Goal: Use online tool/utility: Utilize a website feature to perform a specific function

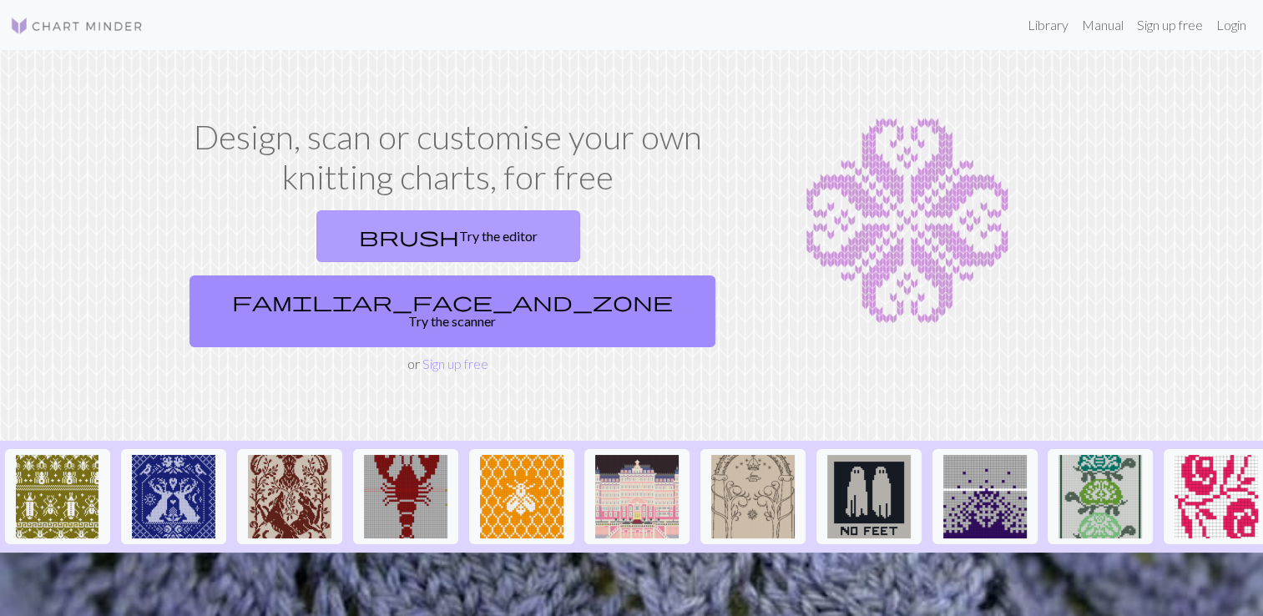
click at [347, 245] on link "brush Try the editor" at bounding box center [448, 236] width 264 height 52
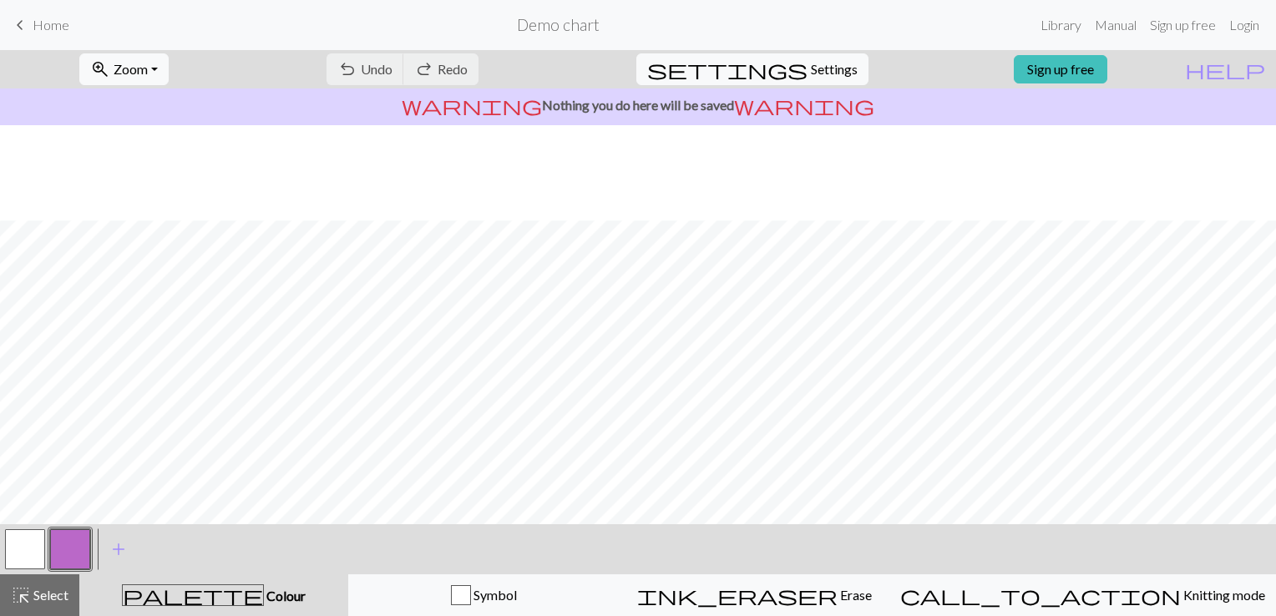
scroll to position [222, 0]
click at [33, 594] on span "Select" at bounding box center [50, 595] width 38 height 16
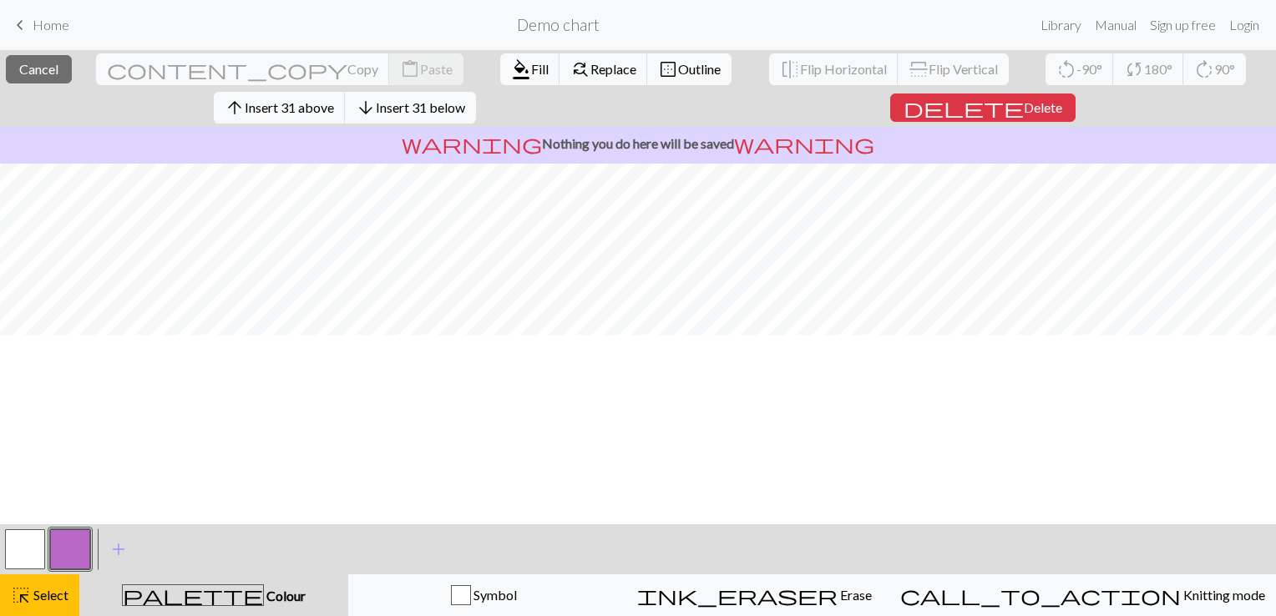
scroll to position [0, 0]
click at [17, 537] on button "button" at bounding box center [25, 549] width 40 height 40
click at [511, 68] on span "format_color_fill" at bounding box center [521, 69] width 20 height 23
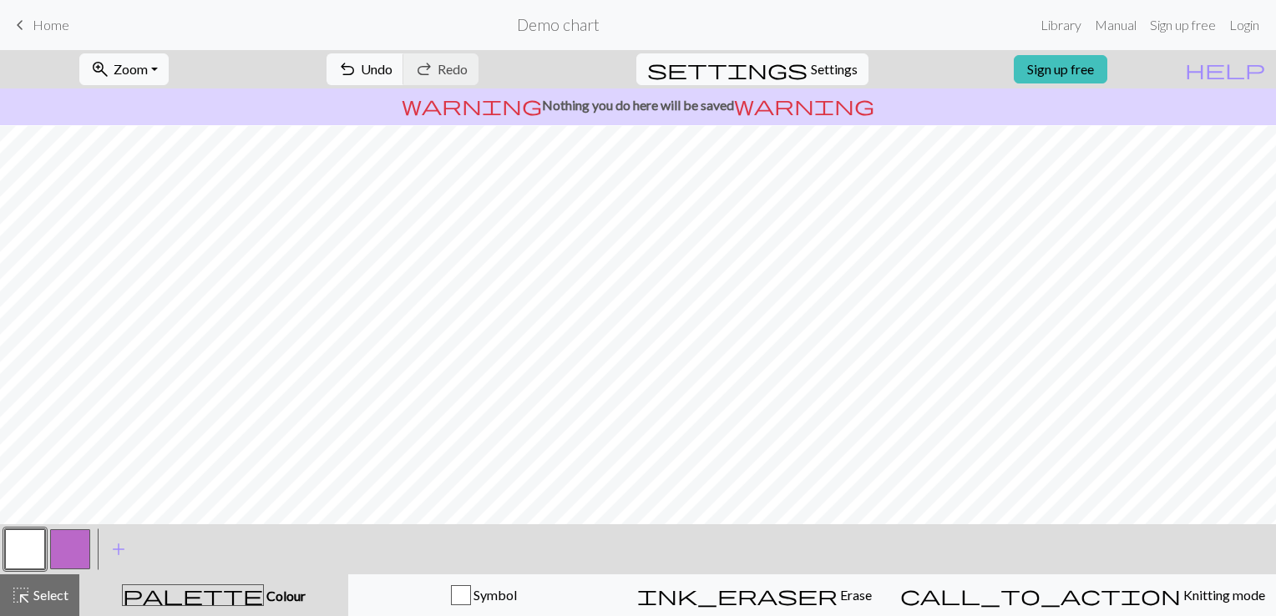
scroll to position [222, 0]
click at [87, 563] on button "button" at bounding box center [70, 549] width 40 height 40
click at [24, 560] on button "button" at bounding box center [25, 549] width 40 height 40
click at [72, 559] on button "button" at bounding box center [70, 549] width 40 height 40
click at [32, 553] on button "button" at bounding box center [25, 549] width 40 height 40
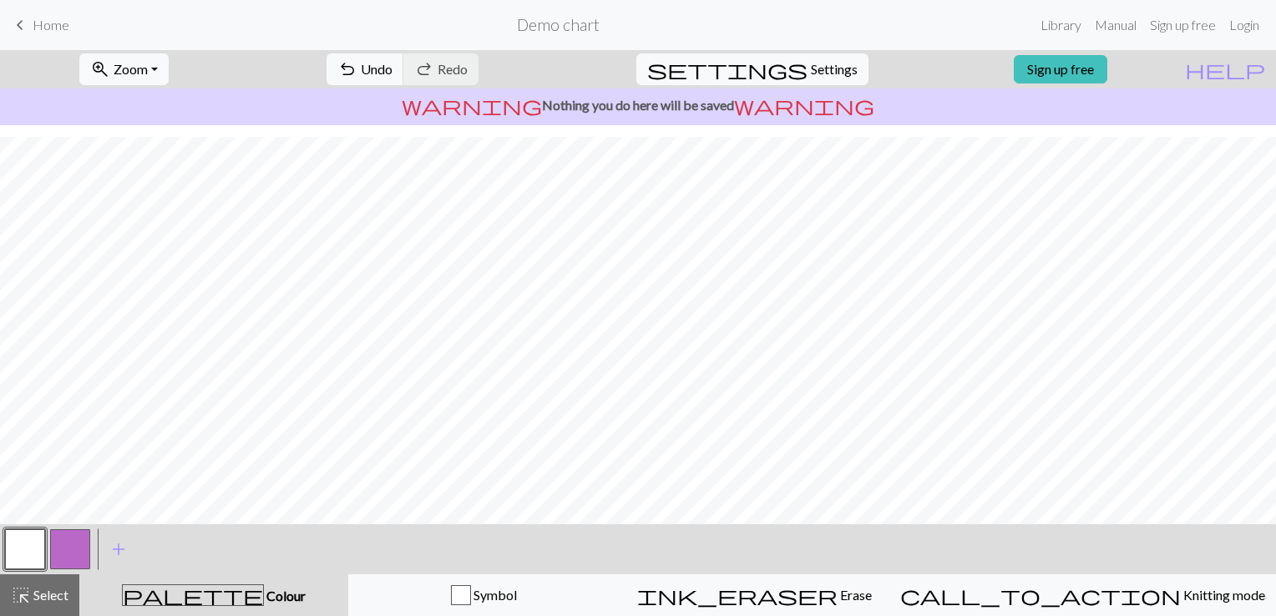
click at [18, 542] on button "button" at bounding box center [25, 549] width 40 height 40
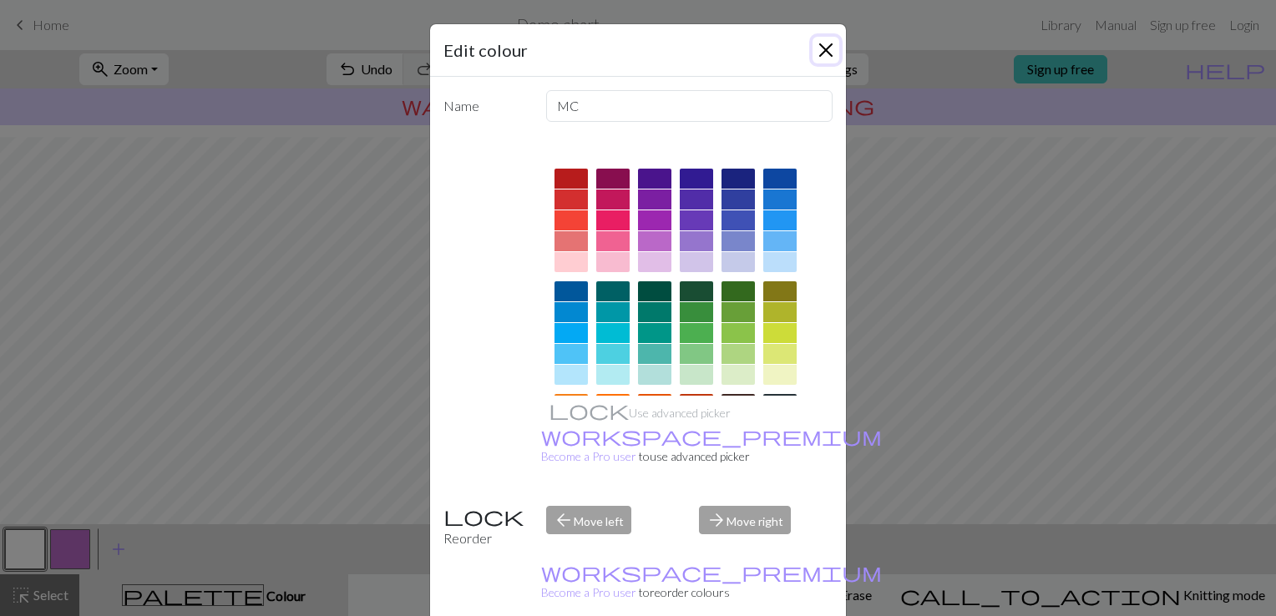
click at [818, 54] on button "Close" at bounding box center [825, 50] width 27 height 27
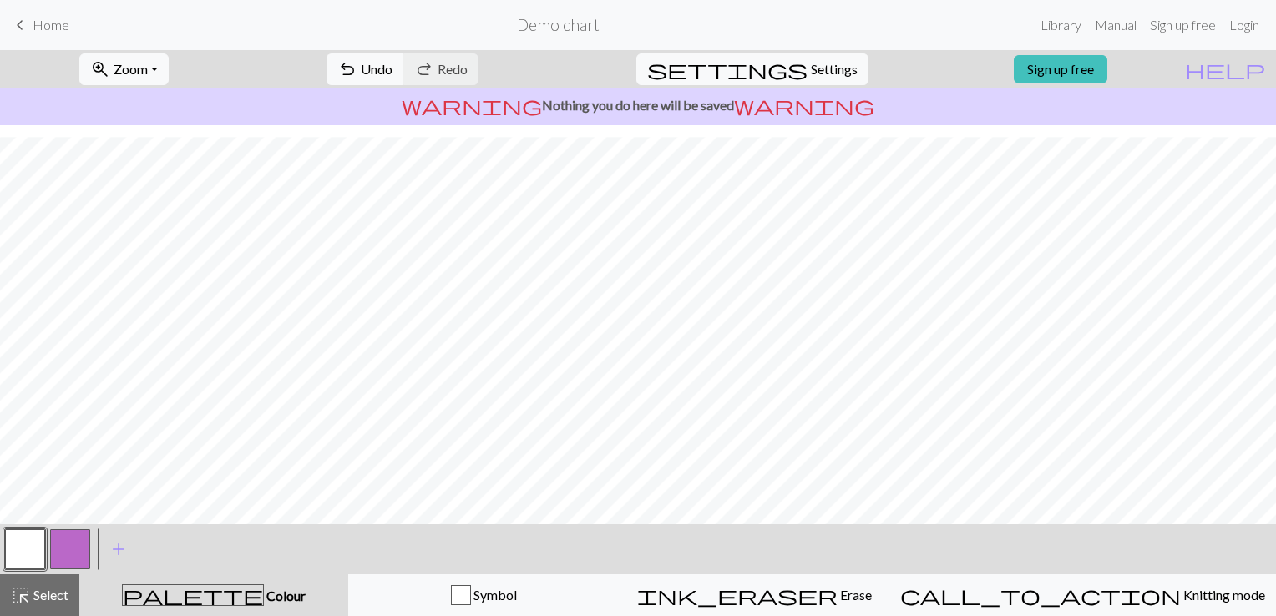
click at [73, 564] on button "button" at bounding box center [70, 549] width 40 height 40
click at [33, 537] on button "button" at bounding box center [25, 549] width 40 height 40
click at [16, 546] on button "button" at bounding box center [25, 549] width 40 height 40
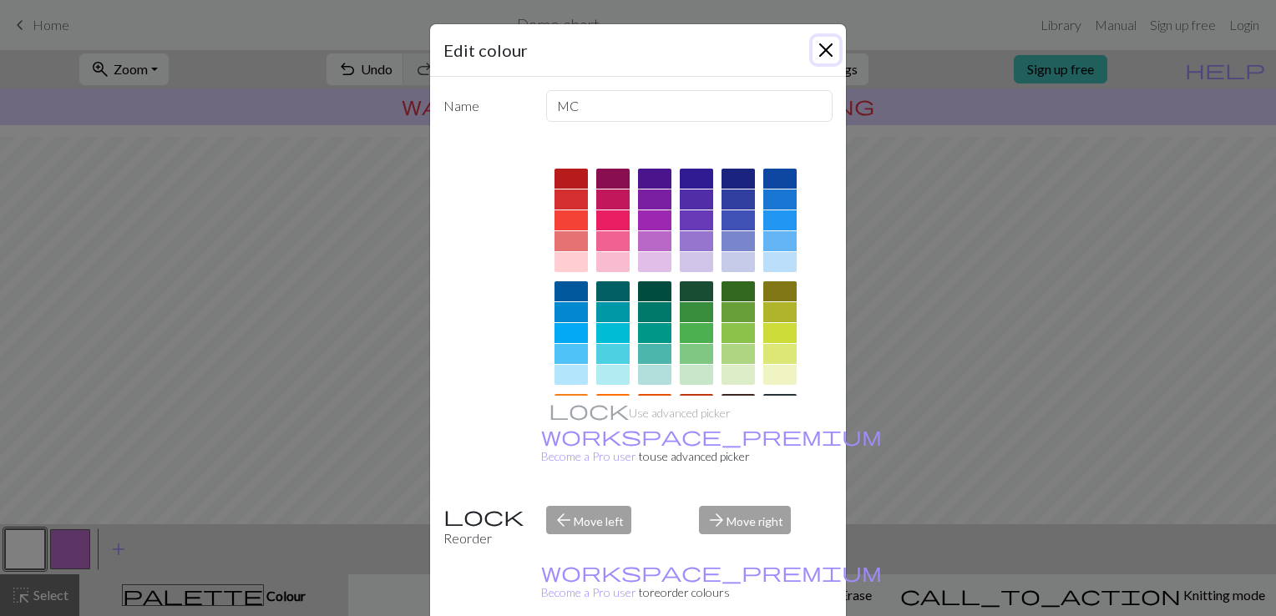
click at [825, 54] on button "Close" at bounding box center [825, 50] width 27 height 27
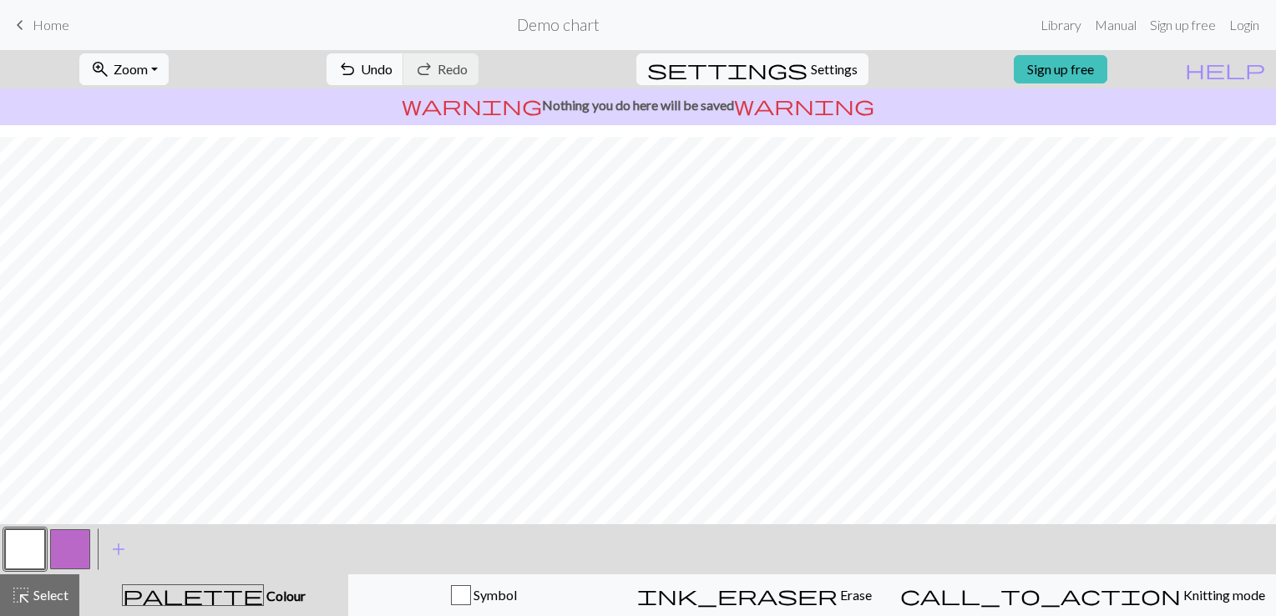
click at [67, 542] on button "button" at bounding box center [70, 549] width 40 height 40
click at [20, 558] on button "button" at bounding box center [25, 549] width 40 height 40
click at [72, 550] on button "button" at bounding box center [70, 549] width 40 height 40
click at [33, 557] on button "button" at bounding box center [25, 549] width 40 height 40
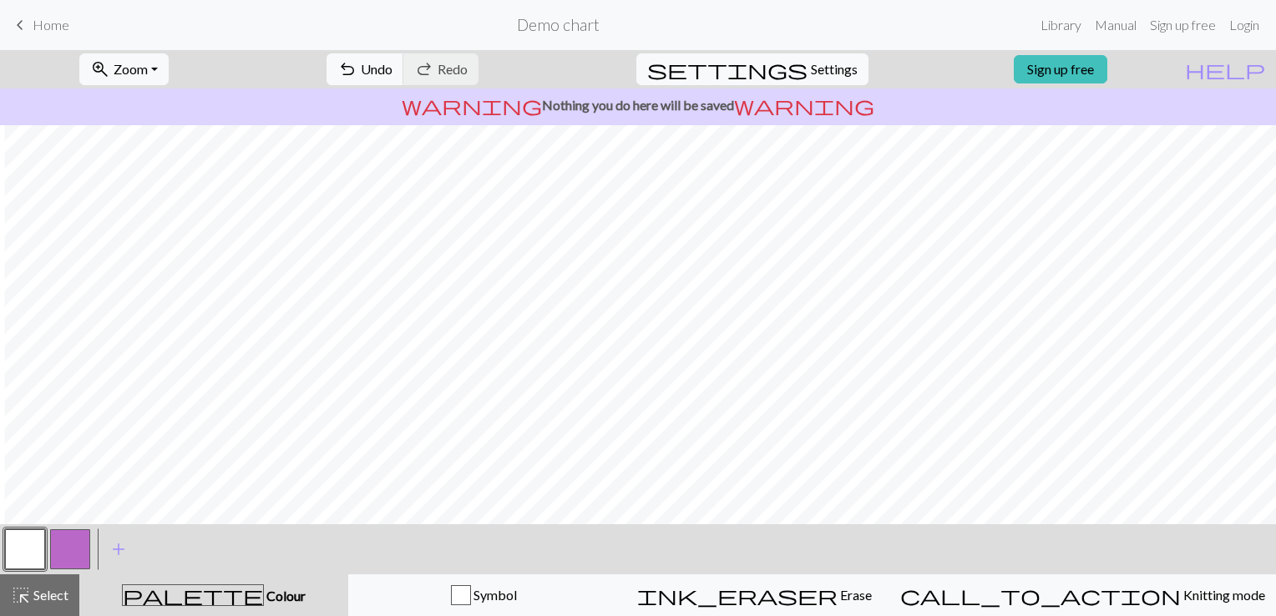
click at [64, 551] on button "button" at bounding box center [70, 549] width 40 height 40
click at [37, 549] on button "button" at bounding box center [25, 549] width 40 height 40
click at [22, 558] on button "button" at bounding box center [25, 549] width 40 height 40
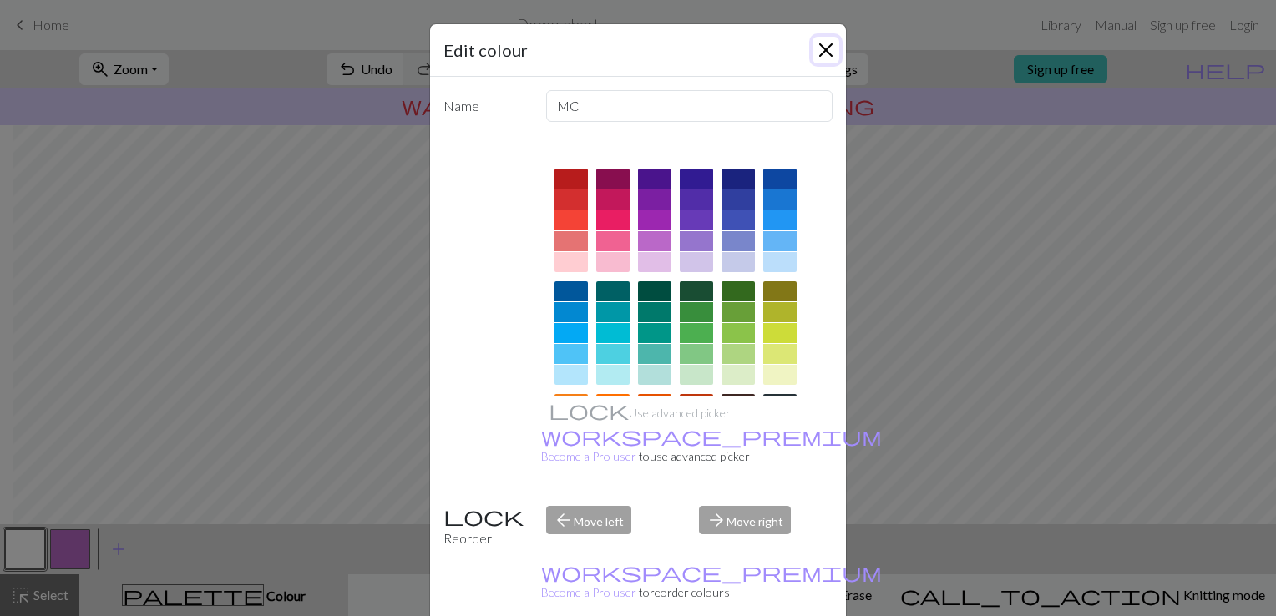
click at [812, 45] on button "Close" at bounding box center [825, 50] width 27 height 27
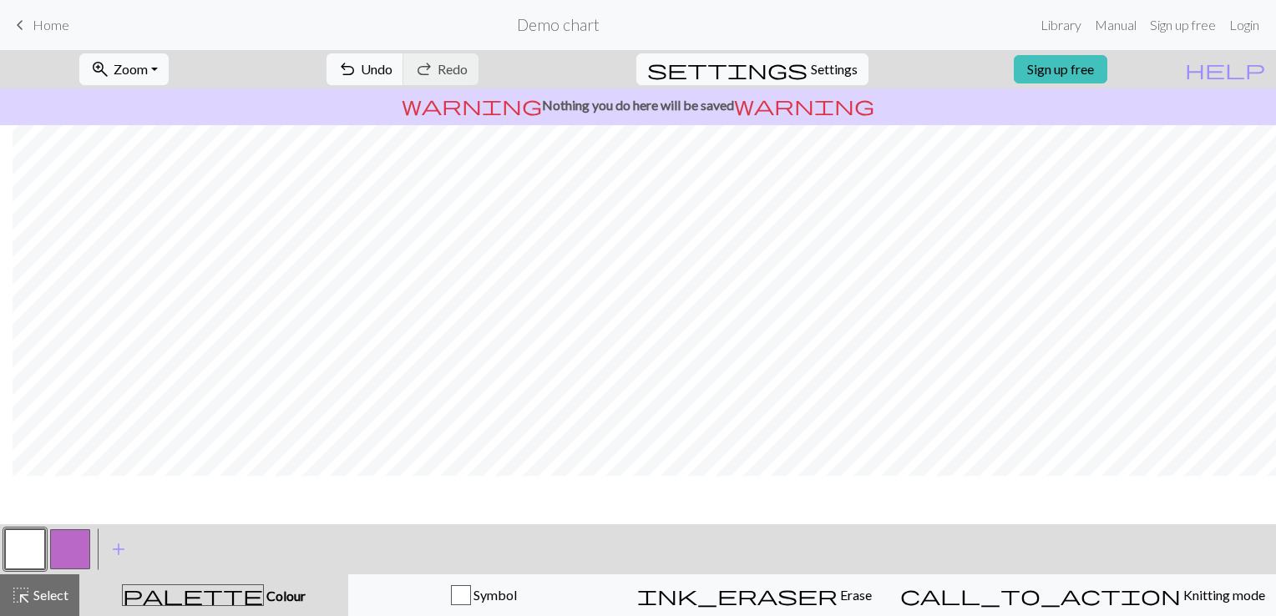
scroll to position [0, 13]
click at [69, 550] on button "button" at bounding box center [70, 549] width 40 height 40
click at [23, 559] on button "button" at bounding box center [25, 549] width 40 height 40
click at [63, 548] on button "button" at bounding box center [70, 549] width 40 height 40
click at [19, 545] on button "button" at bounding box center [25, 549] width 40 height 40
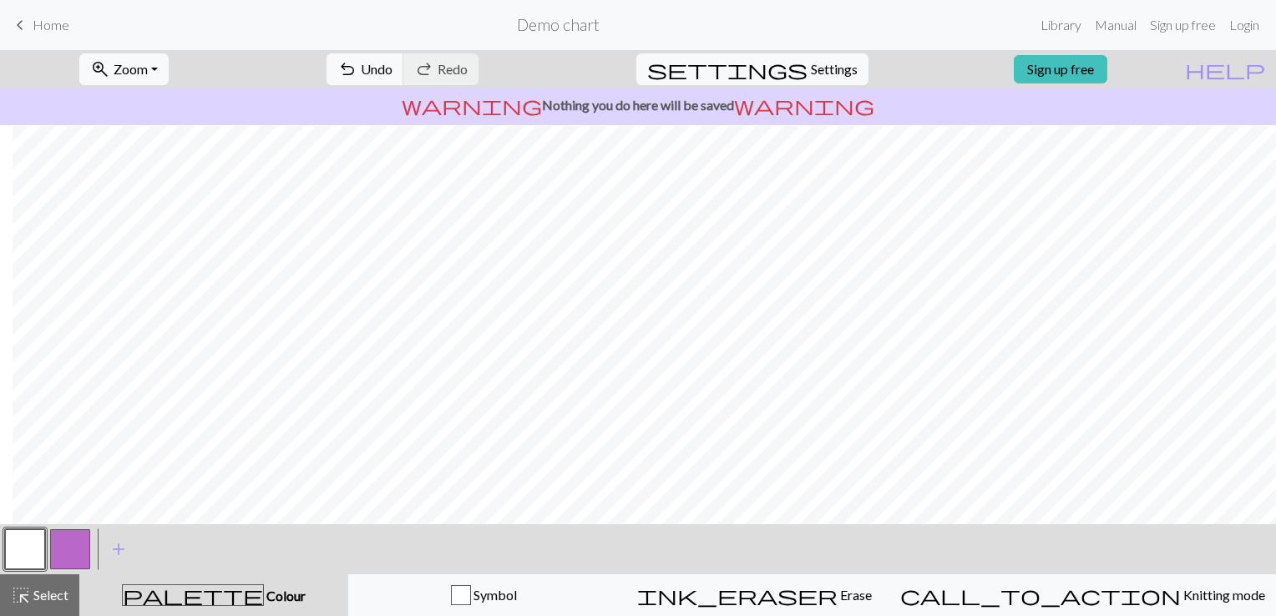
scroll to position [53, 13]
click at [66, 559] on button "button" at bounding box center [70, 549] width 40 height 40
click at [11, 549] on button "button" at bounding box center [25, 549] width 40 height 40
click at [60, 543] on button "button" at bounding box center [70, 549] width 40 height 40
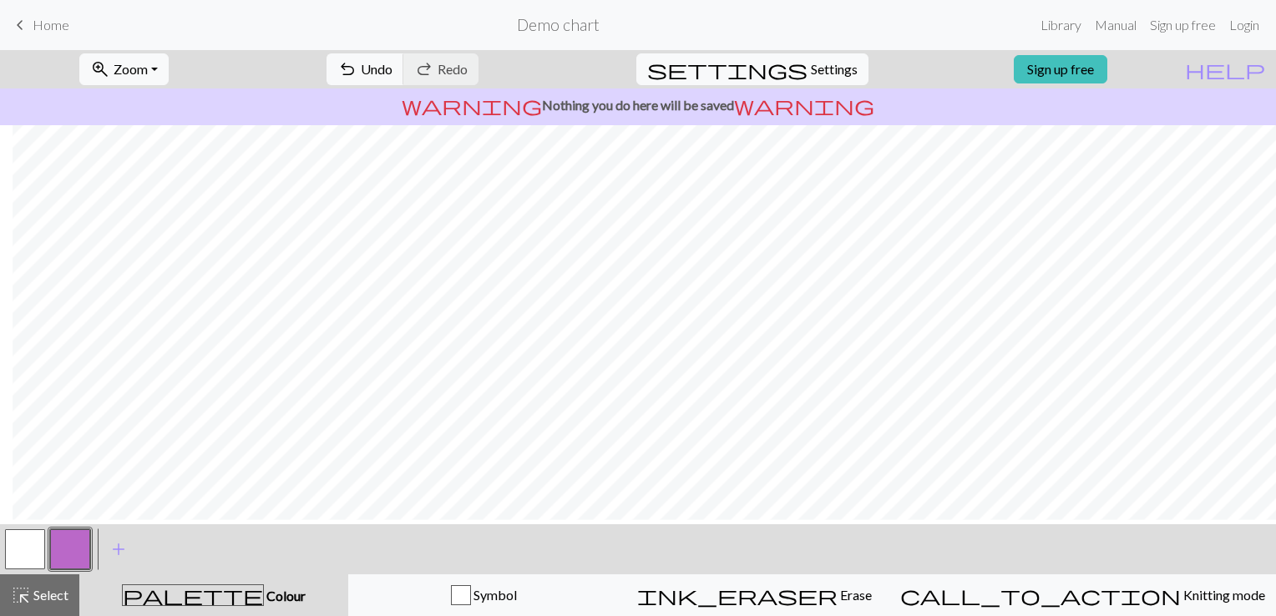
scroll to position [31, 13]
click at [65, 553] on button "button" at bounding box center [70, 549] width 40 height 40
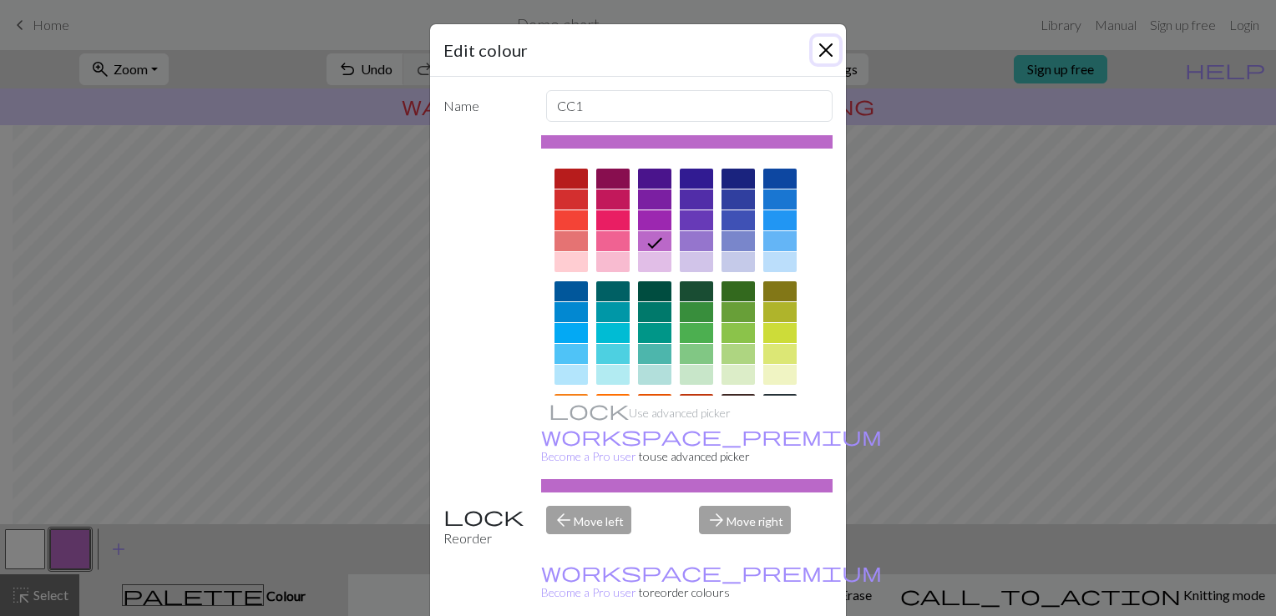
click at [826, 47] on button "Close" at bounding box center [825, 50] width 27 height 27
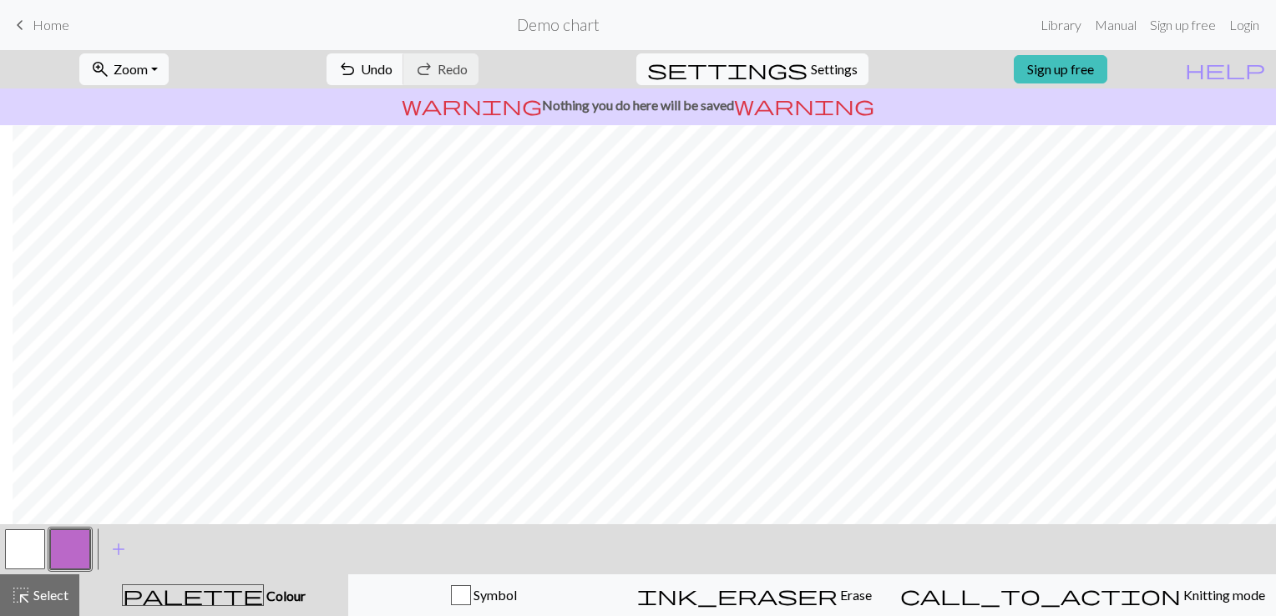
click at [14, 548] on button "button" at bounding box center [25, 549] width 40 height 40
click at [65, 552] on button "button" at bounding box center [70, 549] width 40 height 40
click at [10, 553] on button "button" at bounding box center [25, 549] width 40 height 40
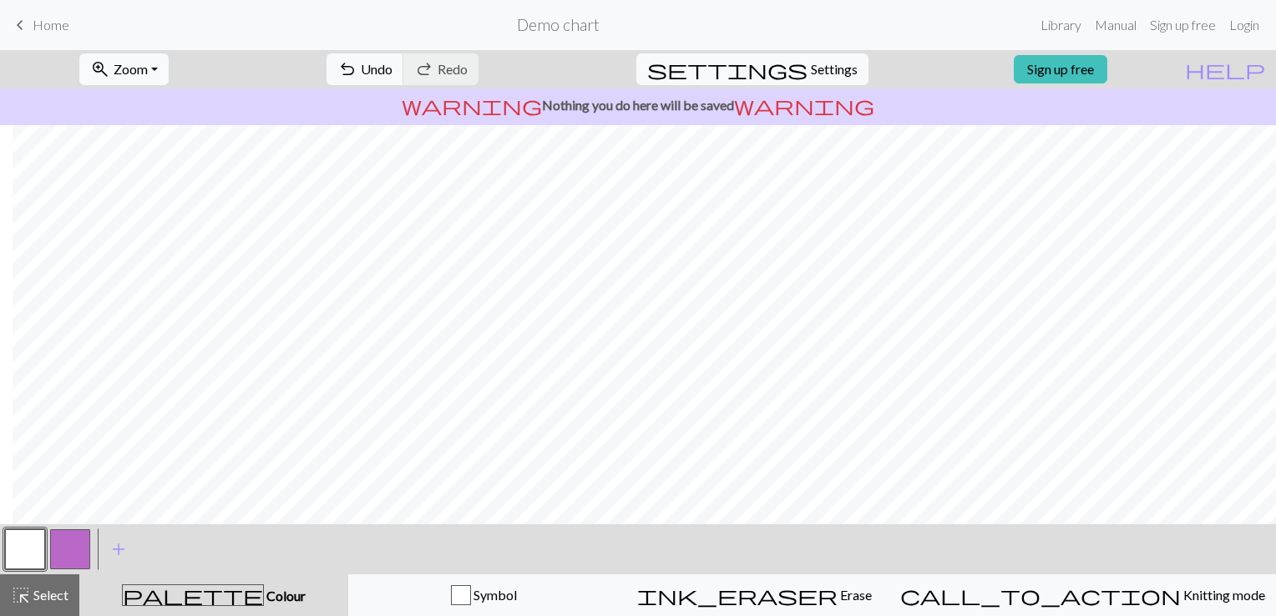
click at [68, 543] on button "button" at bounding box center [70, 549] width 40 height 40
click at [13, 544] on button "button" at bounding box center [25, 549] width 40 height 40
click at [62, 548] on button "button" at bounding box center [70, 549] width 40 height 40
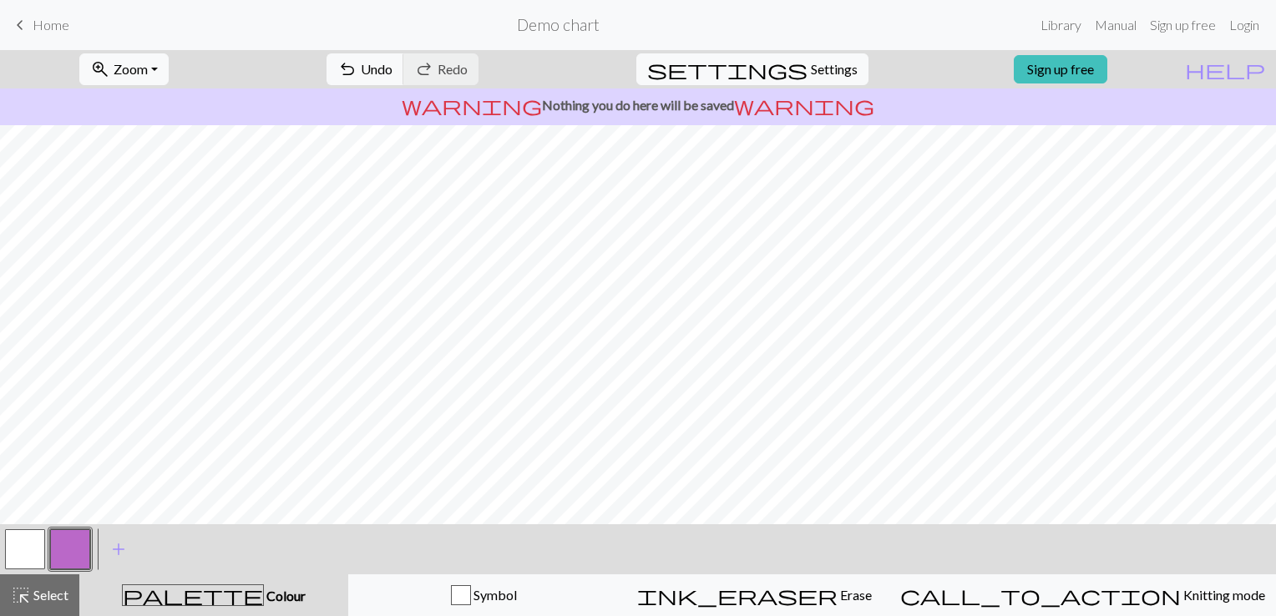
scroll to position [0, 0]
click at [7, 548] on button "button" at bounding box center [25, 549] width 40 height 40
click at [43, 605] on div "highlight_alt Select Select" at bounding box center [40, 595] width 58 height 20
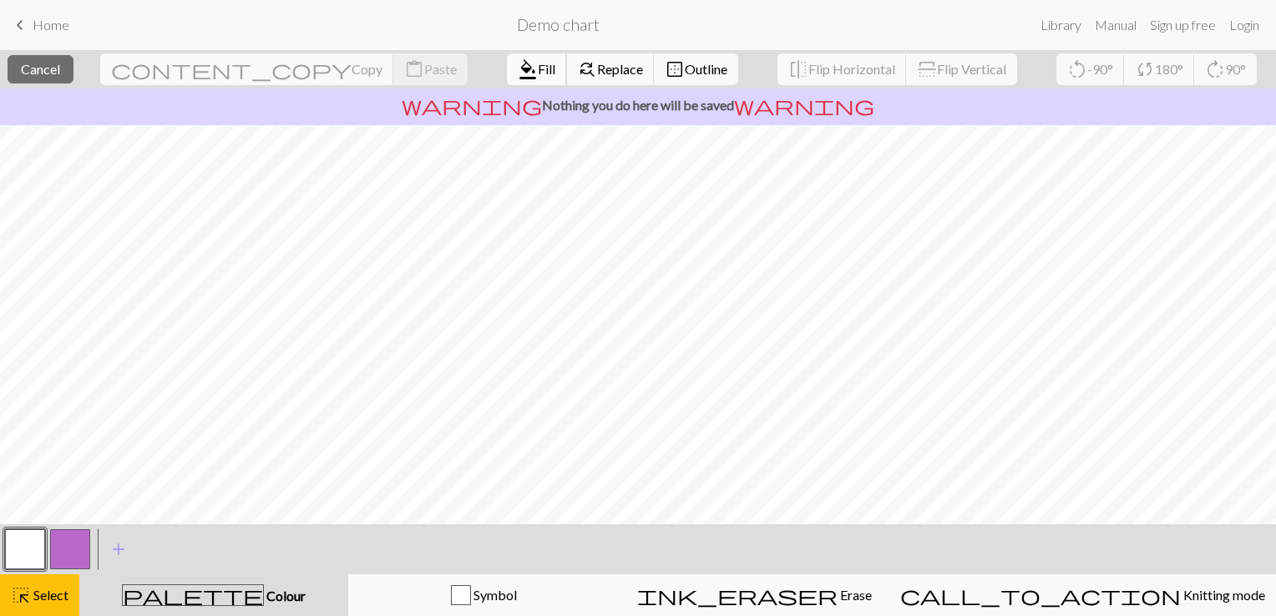
click at [538, 68] on span "Fill" at bounding box center [547, 69] width 18 height 16
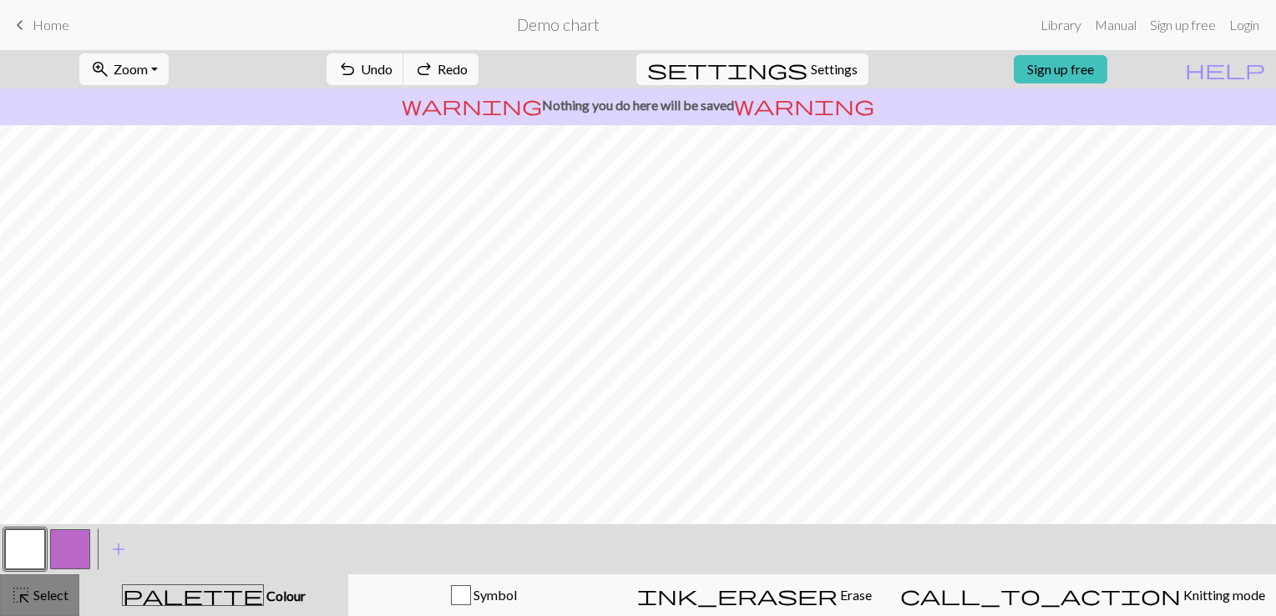
click at [36, 593] on span "Select" at bounding box center [50, 595] width 38 height 16
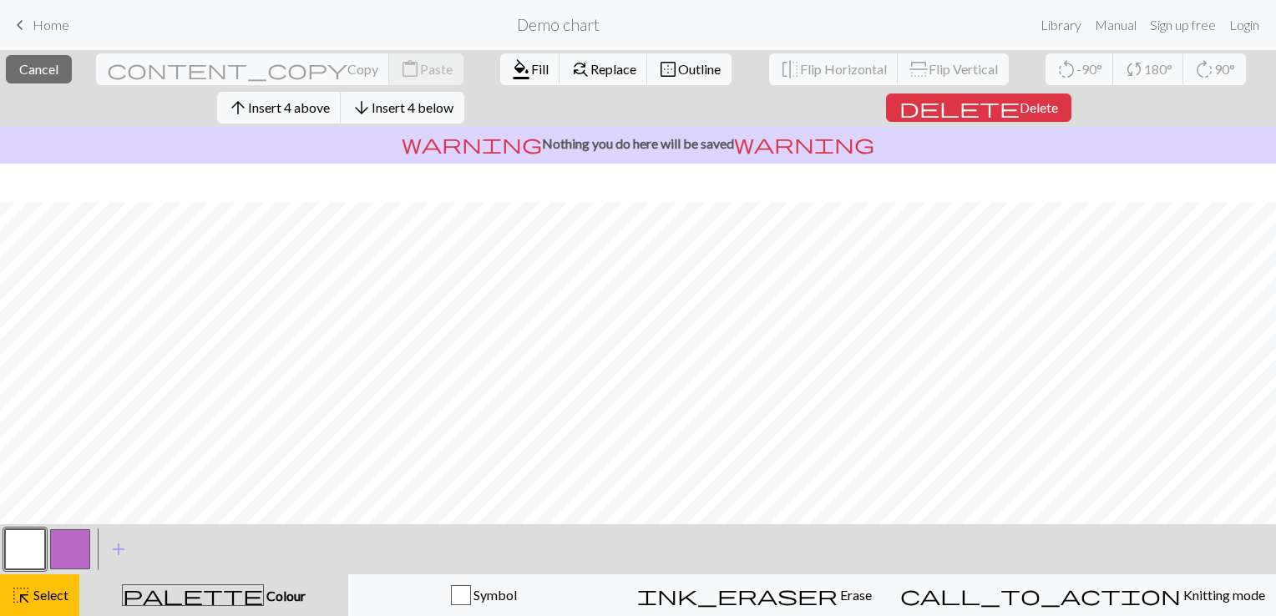
scroll to position [38, 0]
click at [174, 63] on span "content_copy" at bounding box center [227, 69] width 240 height 23
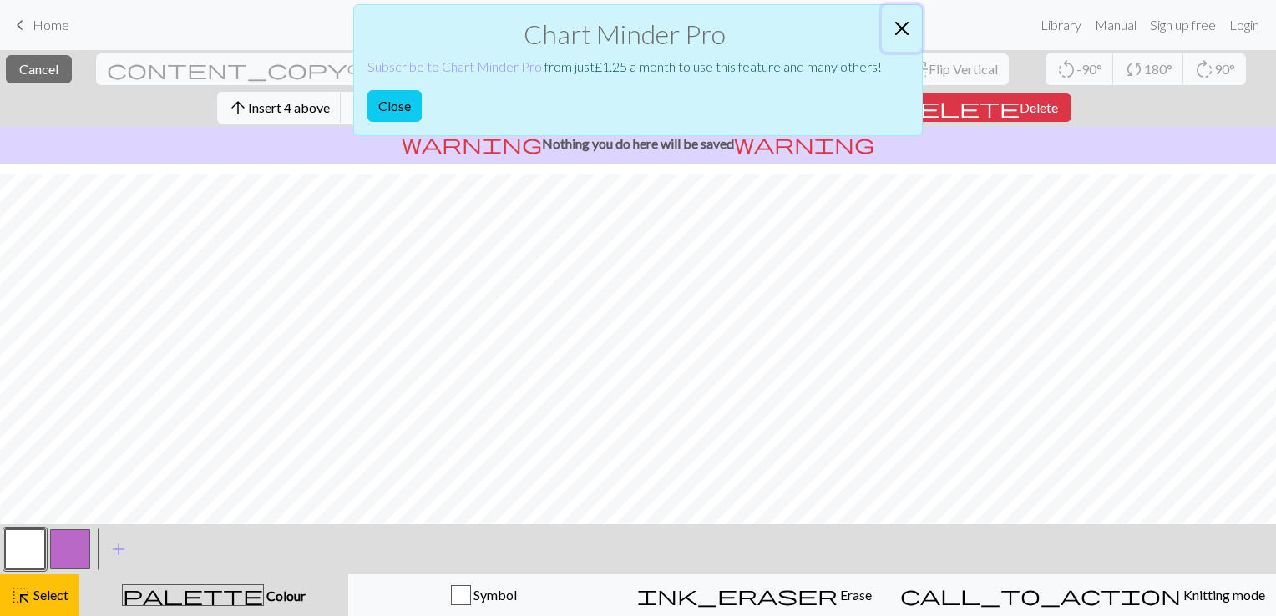
click at [893, 38] on button "Close" at bounding box center [902, 28] width 40 height 47
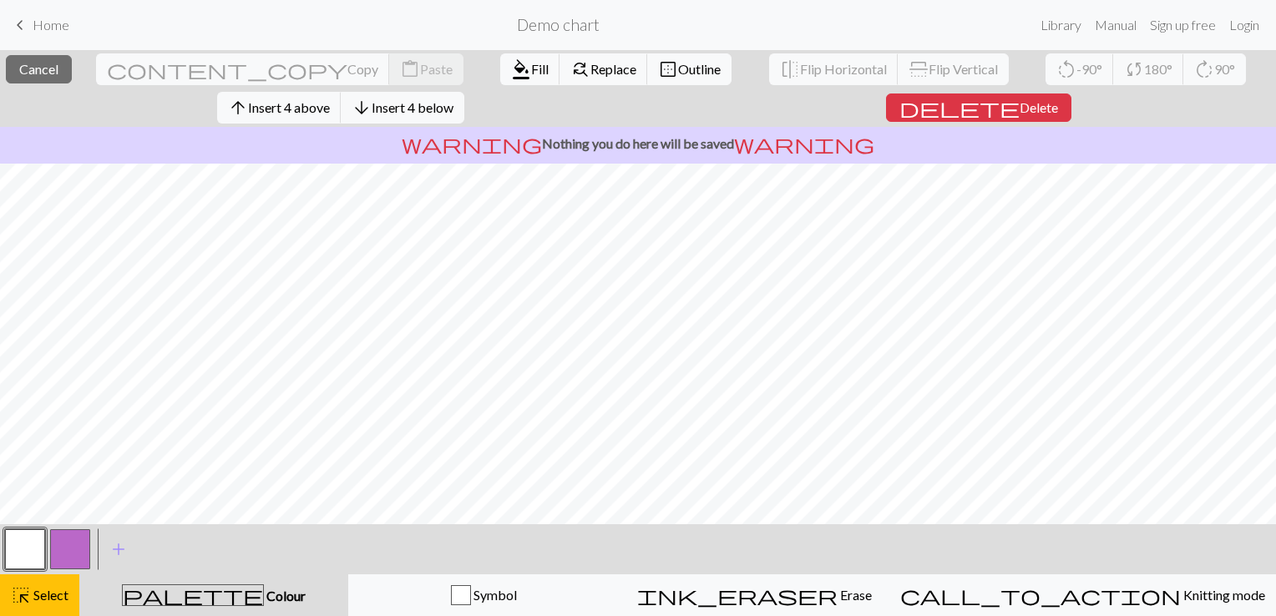
scroll to position [0, 0]
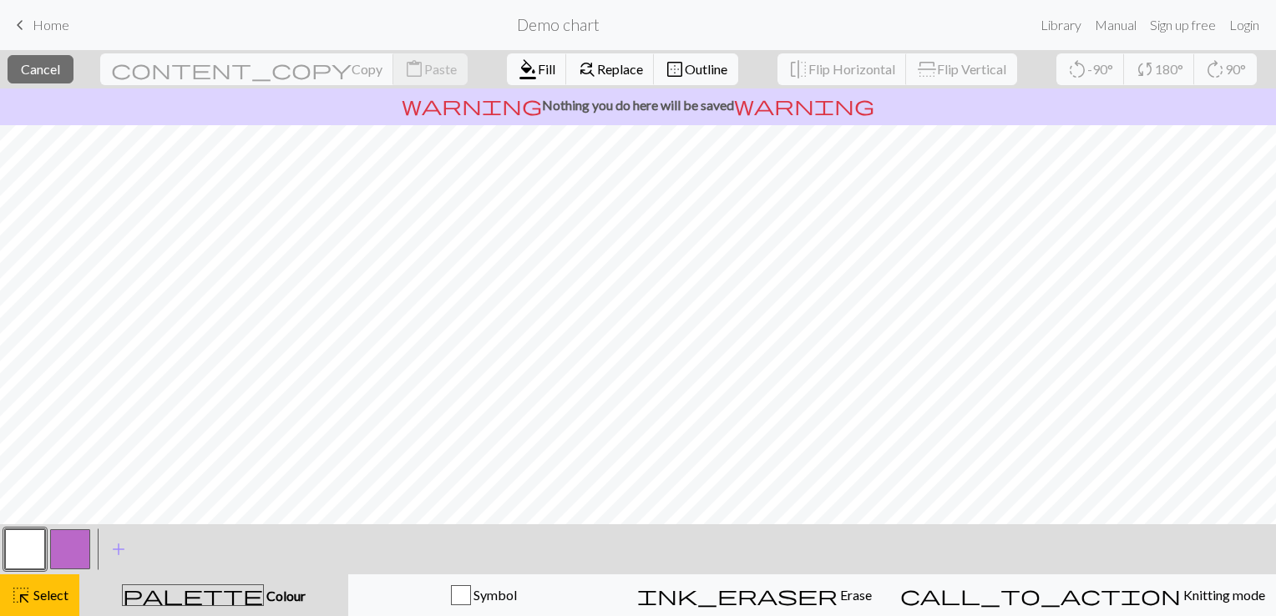
click at [63, 550] on button "button" at bounding box center [70, 549] width 40 height 40
click at [70, 556] on button "button" at bounding box center [70, 549] width 40 height 40
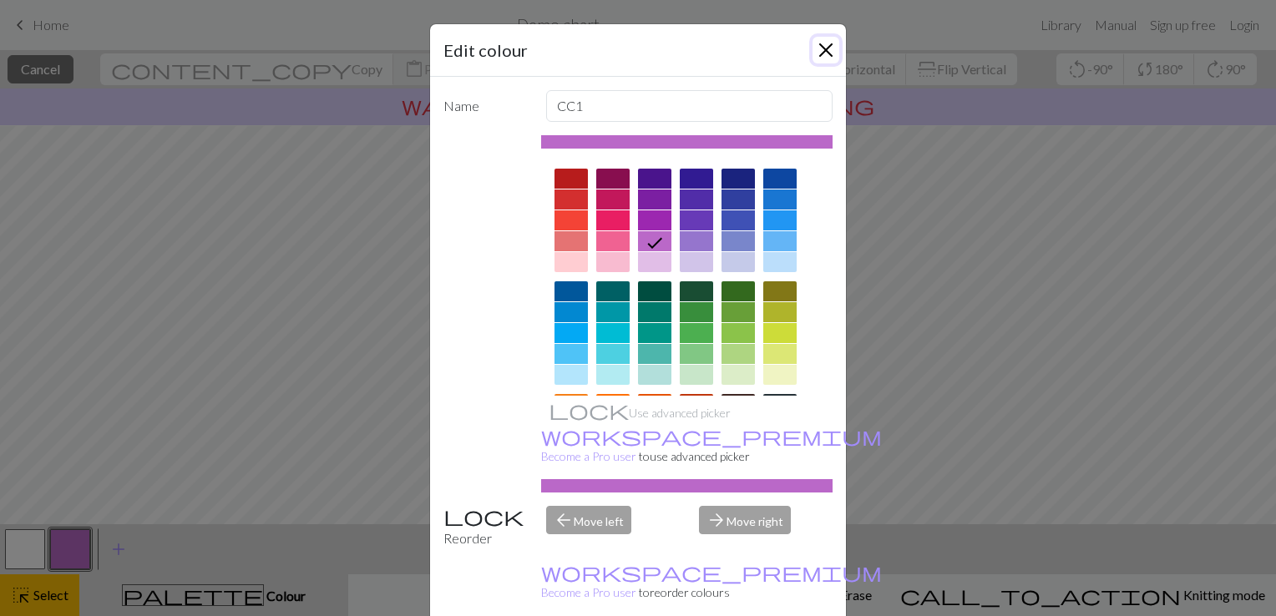
click at [821, 38] on button "Close" at bounding box center [825, 50] width 27 height 27
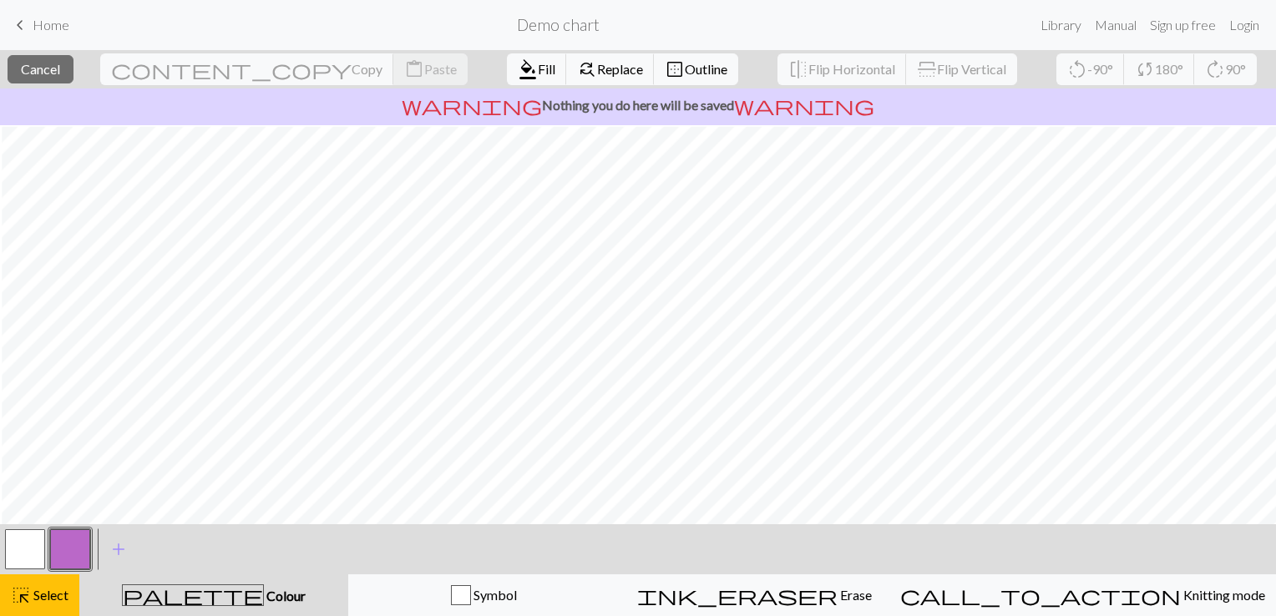
scroll to position [53, 2]
click at [55, 549] on button "button" at bounding box center [70, 549] width 40 height 40
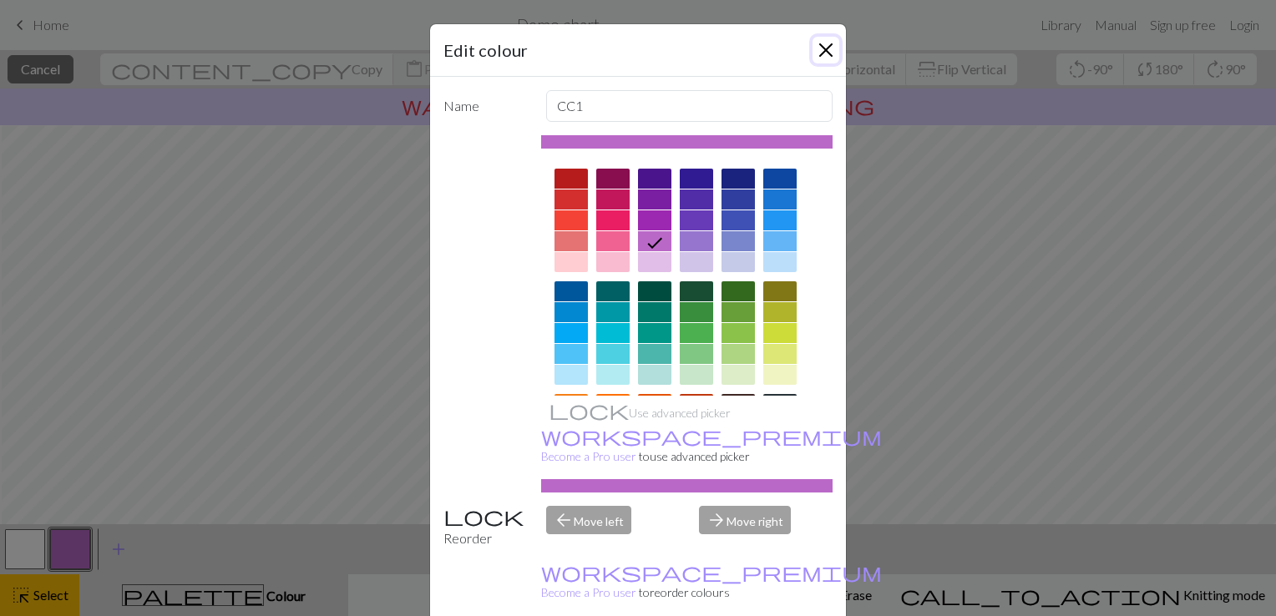
click at [817, 62] on button "Close" at bounding box center [825, 50] width 27 height 27
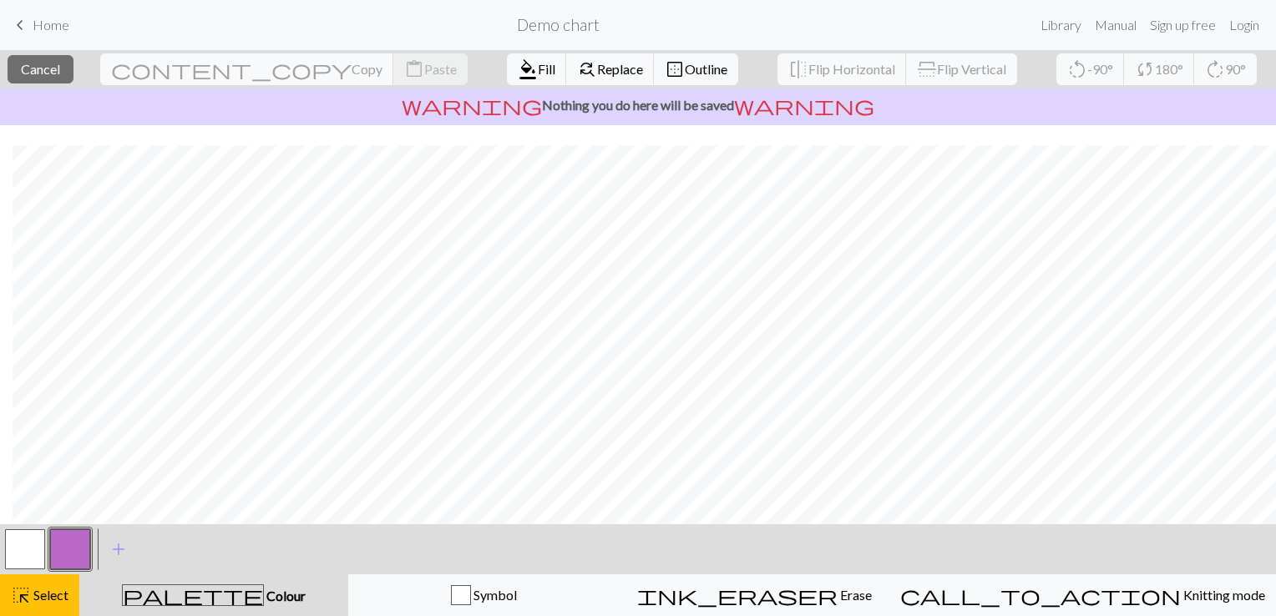
scroll to position [68, 13]
click at [63, 589] on span "Select" at bounding box center [50, 595] width 38 height 16
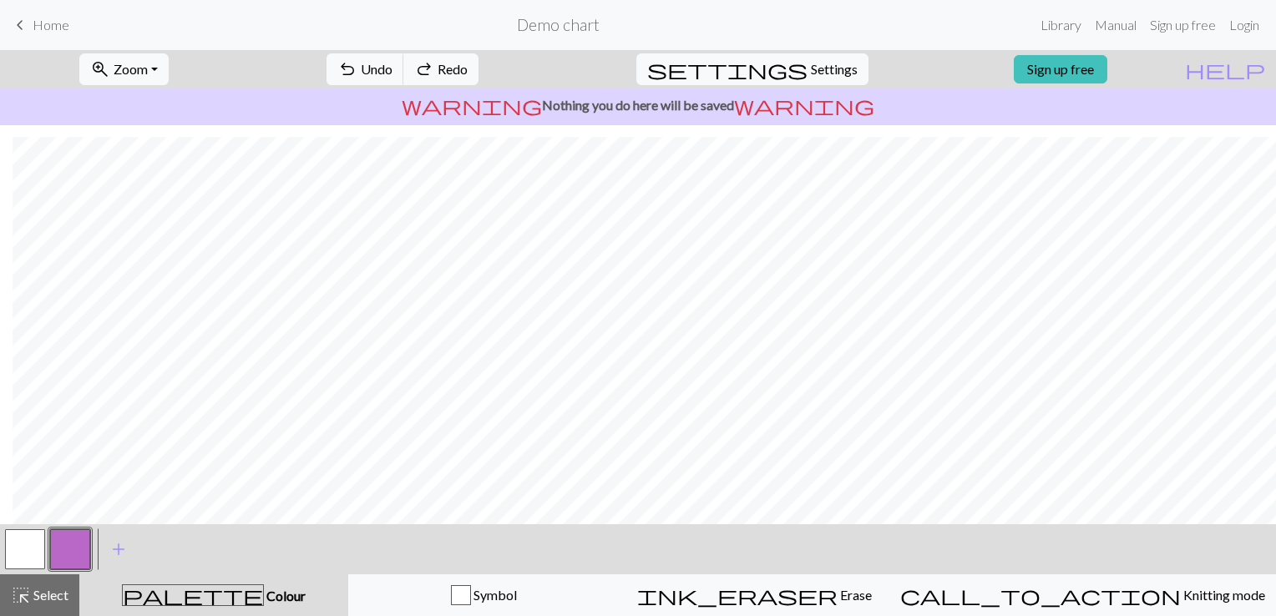
scroll to position [0, 13]
click at [76, 548] on button "button" at bounding box center [70, 549] width 40 height 40
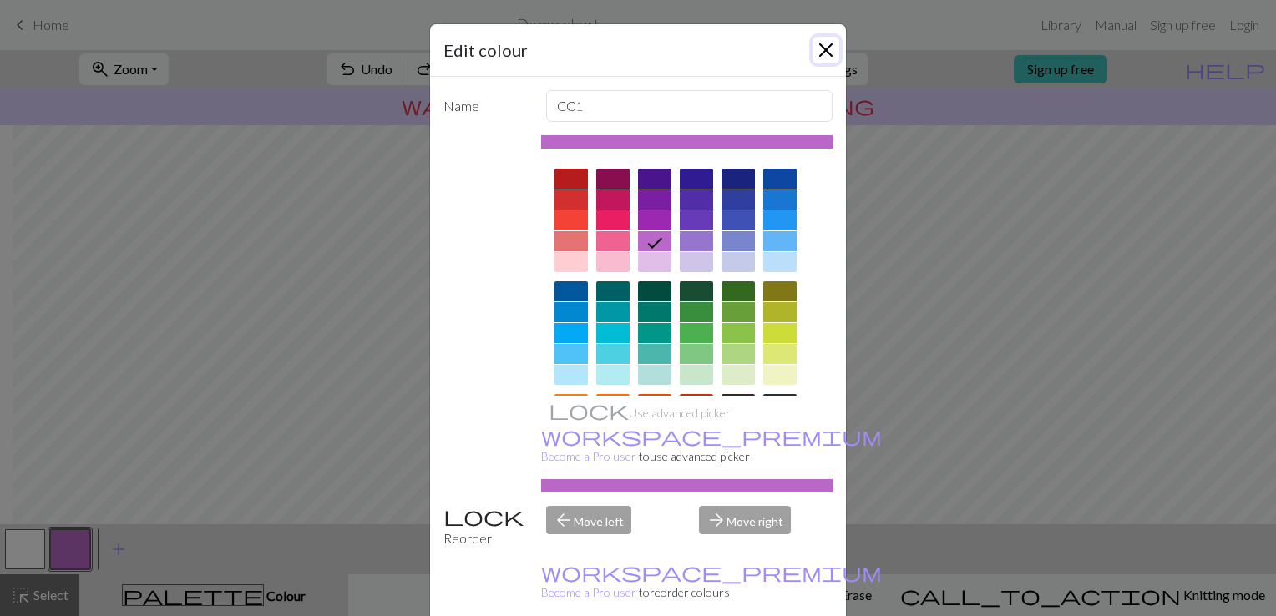
click at [825, 45] on button "Close" at bounding box center [825, 50] width 27 height 27
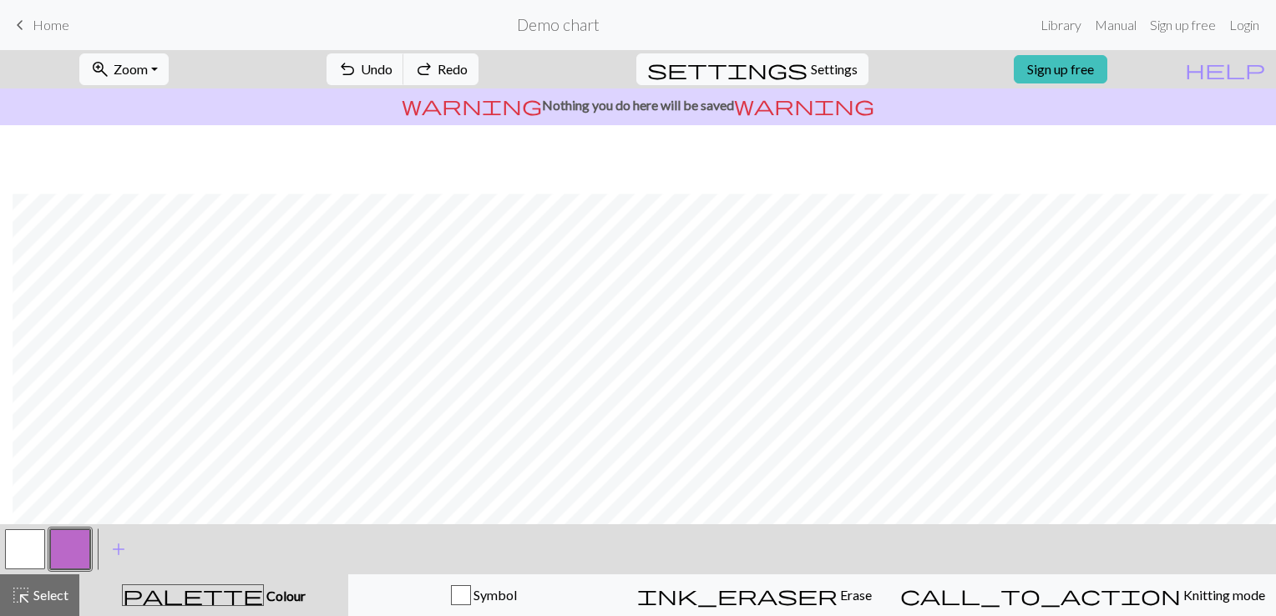
scroll to position [68, 13]
click at [32, 543] on button "button" at bounding box center [25, 549] width 40 height 40
click at [68, 546] on button "button" at bounding box center [70, 549] width 40 height 40
click at [34, 543] on button "button" at bounding box center [25, 549] width 40 height 40
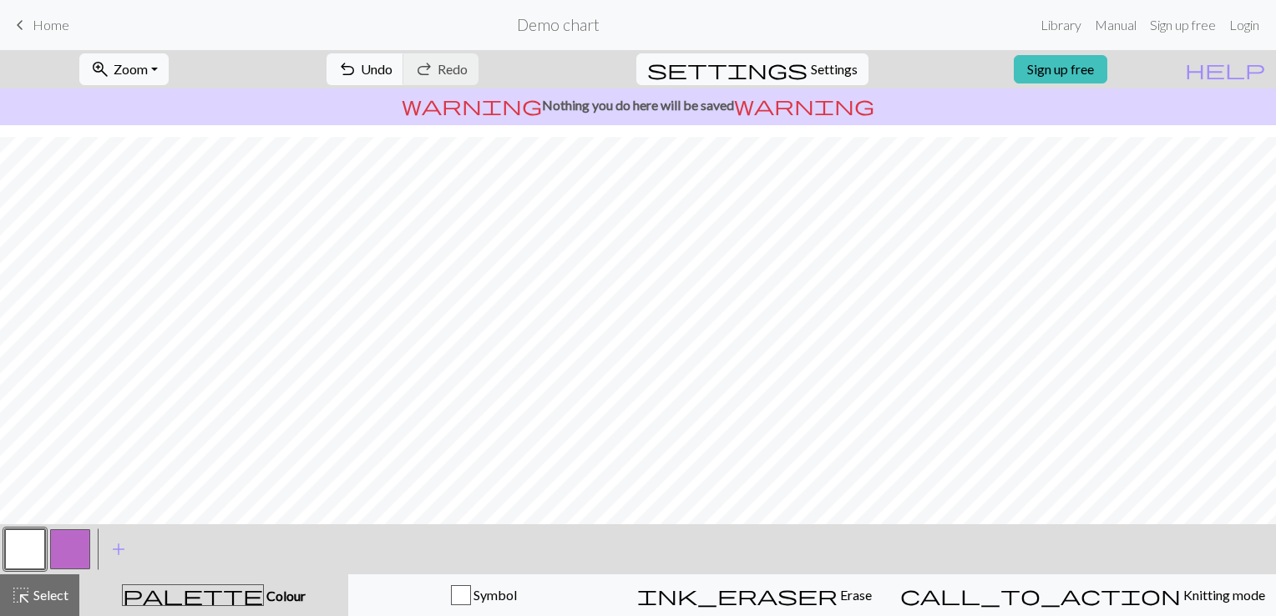
click at [64, 545] on button "button" at bounding box center [70, 549] width 40 height 40
click at [20, 556] on button "button" at bounding box center [25, 549] width 40 height 40
click at [49, 541] on div at bounding box center [70, 549] width 45 height 45
click at [62, 543] on button "button" at bounding box center [70, 549] width 40 height 40
click at [18, 557] on button "button" at bounding box center [25, 549] width 40 height 40
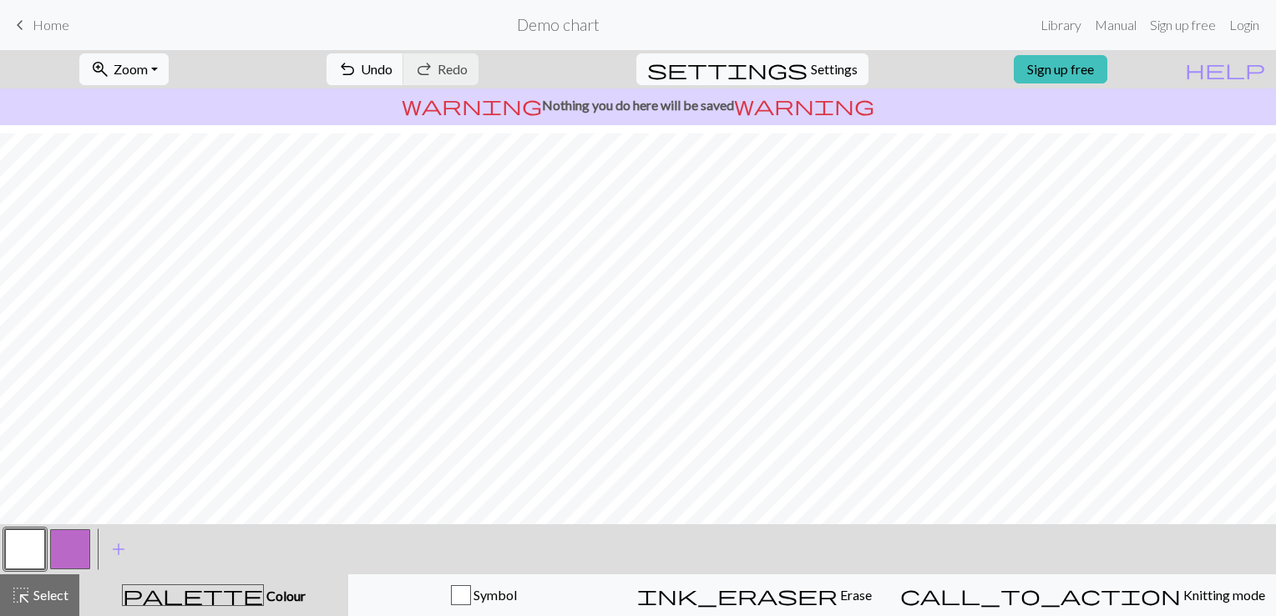
scroll to position [125, 0]
click at [64, 543] on button "button" at bounding box center [70, 549] width 40 height 40
click at [37, 541] on button "button" at bounding box center [25, 549] width 40 height 40
click at [69, 546] on button "button" at bounding box center [70, 549] width 40 height 40
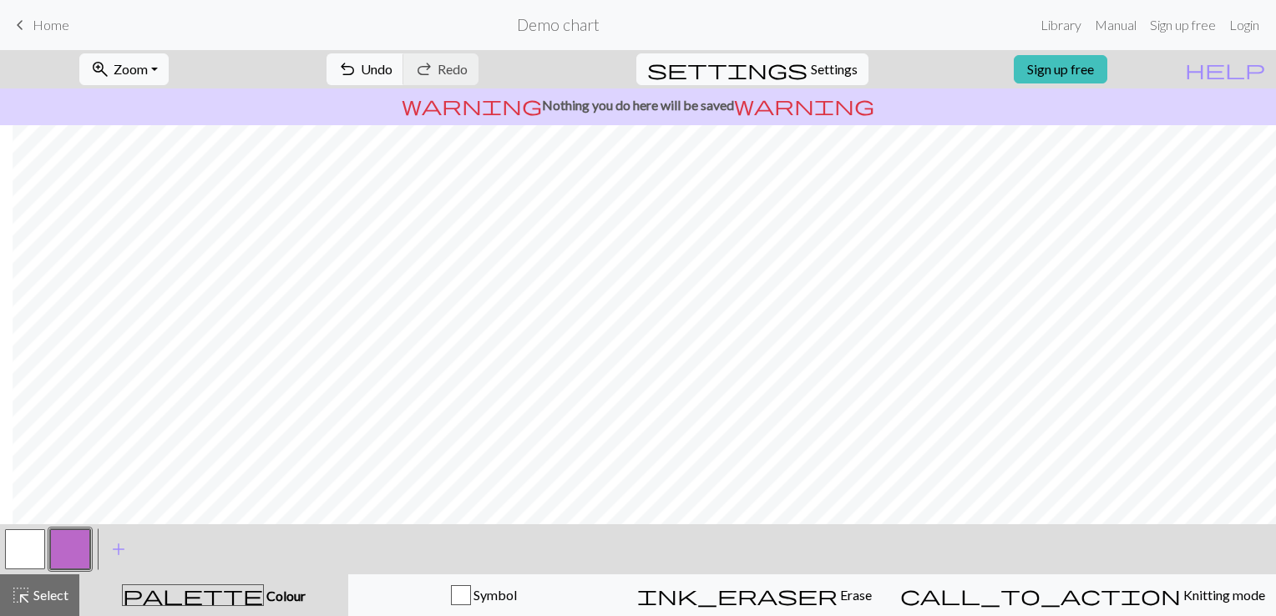
scroll to position [33, 13]
click at [17, 534] on button "button" at bounding box center [25, 549] width 40 height 40
click at [63, 548] on button "button" at bounding box center [70, 549] width 40 height 40
click at [20, 549] on button "button" at bounding box center [25, 549] width 40 height 40
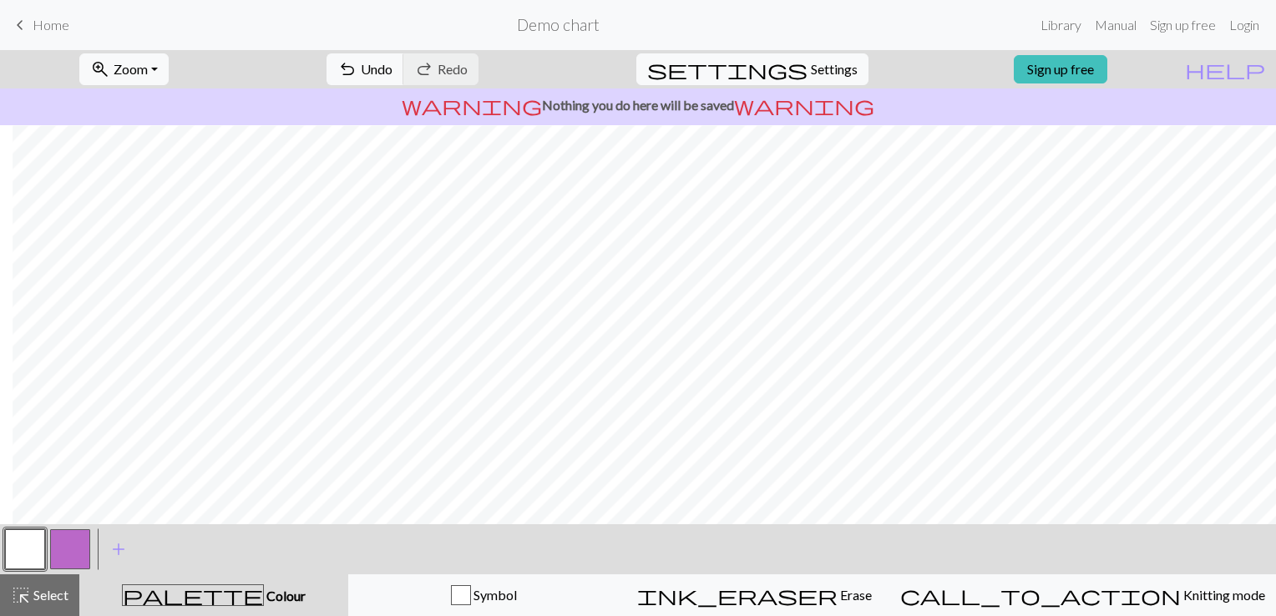
click at [62, 552] on button "button" at bounding box center [70, 549] width 40 height 40
click at [23, 552] on button "button" at bounding box center [25, 549] width 40 height 40
click at [53, 594] on span "Select" at bounding box center [50, 595] width 38 height 16
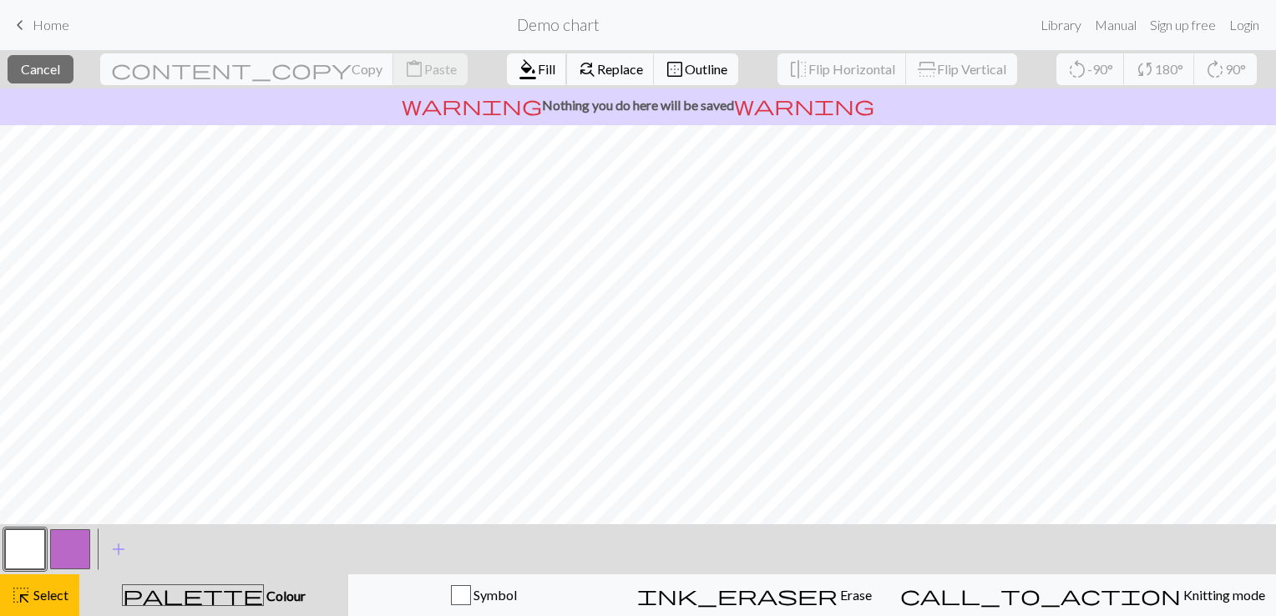
click at [518, 62] on span "format_color_fill" at bounding box center [528, 69] width 20 height 23
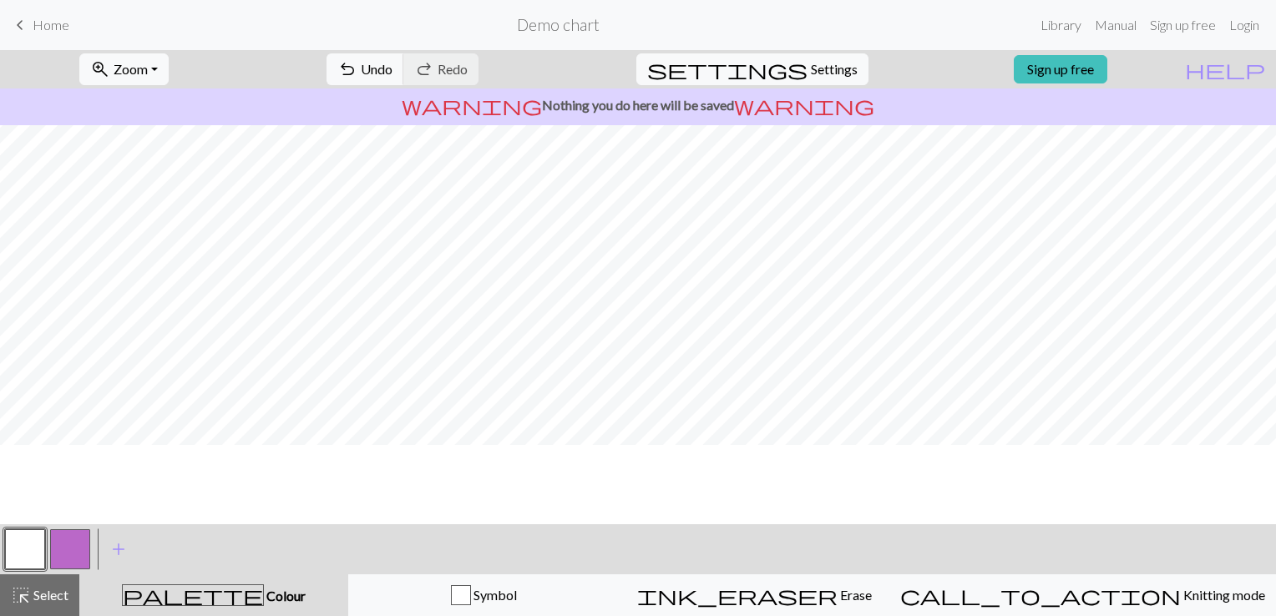
scroll to position [10, 0]
click at [13, 601] on span "highlight_alt" at bounding box center [21, 595] width 20 height 23
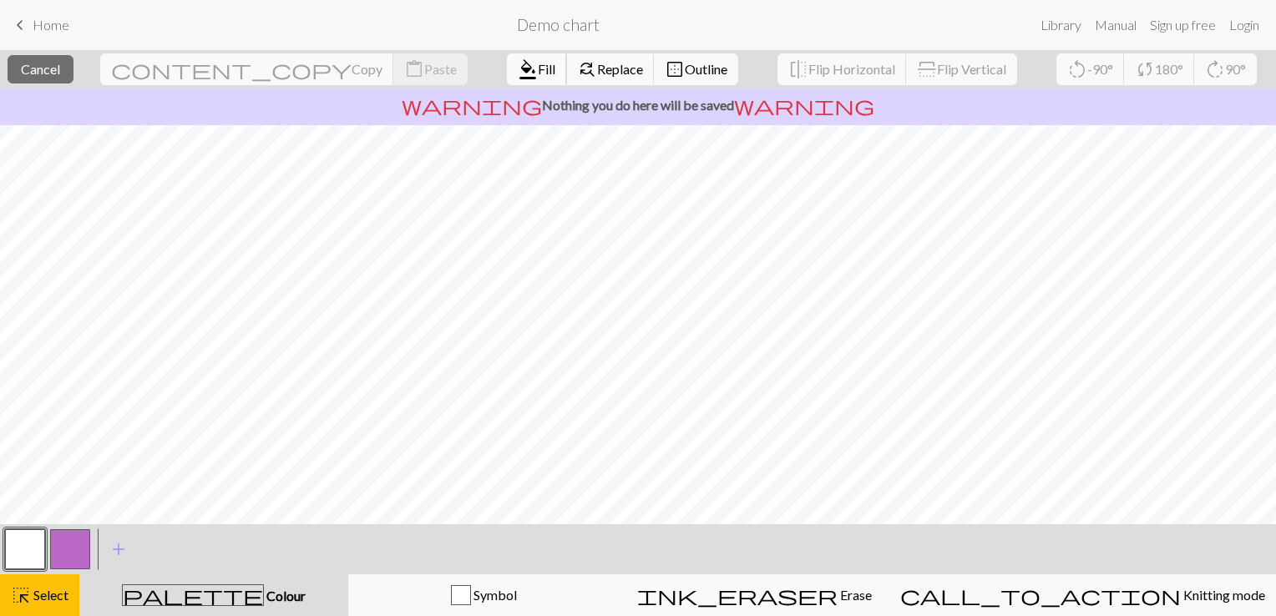
click at [518, 68] on span "format_color_fill" at bounding box center [528, 69] width 20 height 23
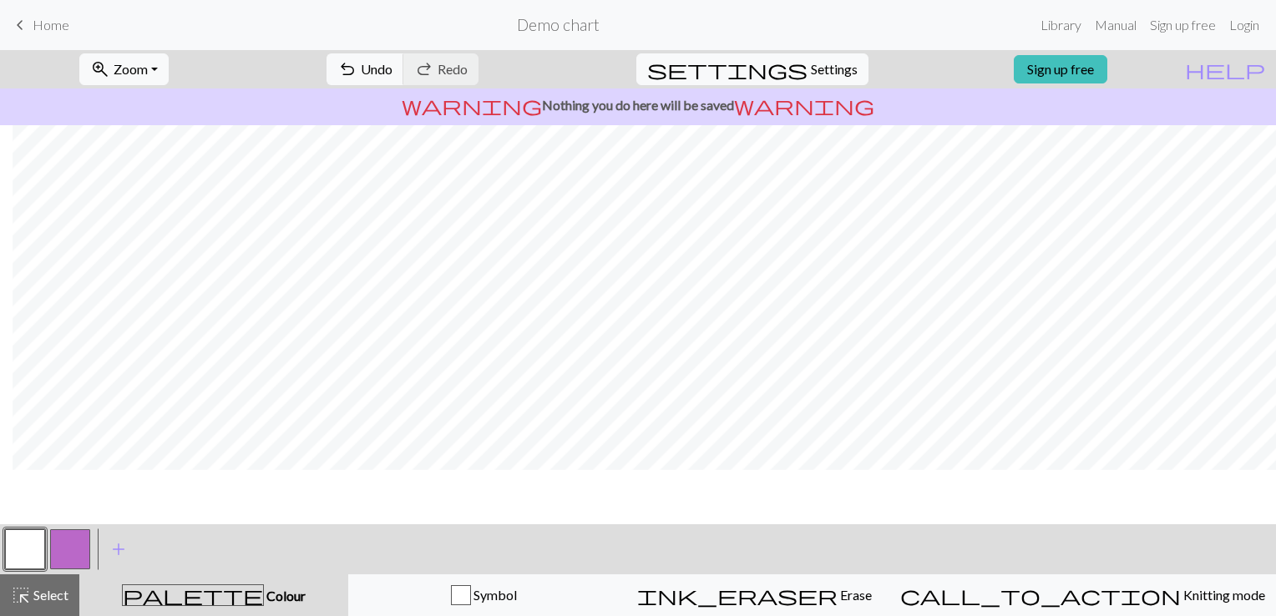
scroll to position [0, 13]
click at [77, 555] on button "button" at bounding box center [70, 549] width 40 height 40
click at [38, 549] on button "button" at bounding box center [25, 549] width 40 height 40
click at [71, 543] on button "button" at bounding box center [70, 549] width 40 height 40
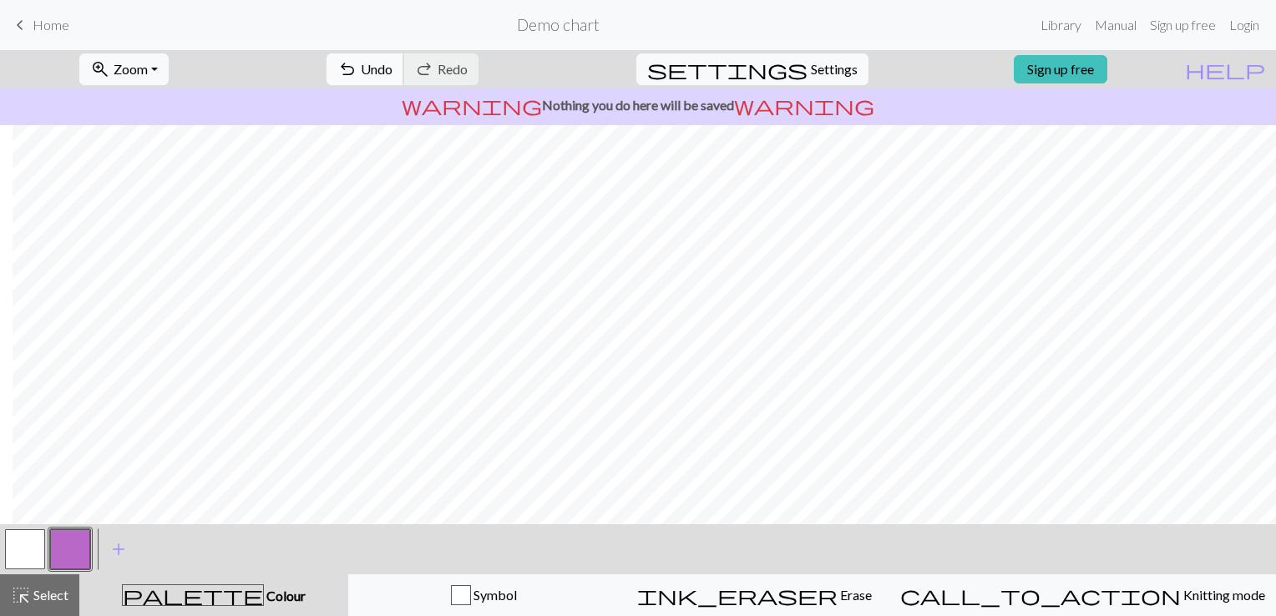
click at [357, 66] on span "undo" at bounding box center [347, 69] width 20 height 23
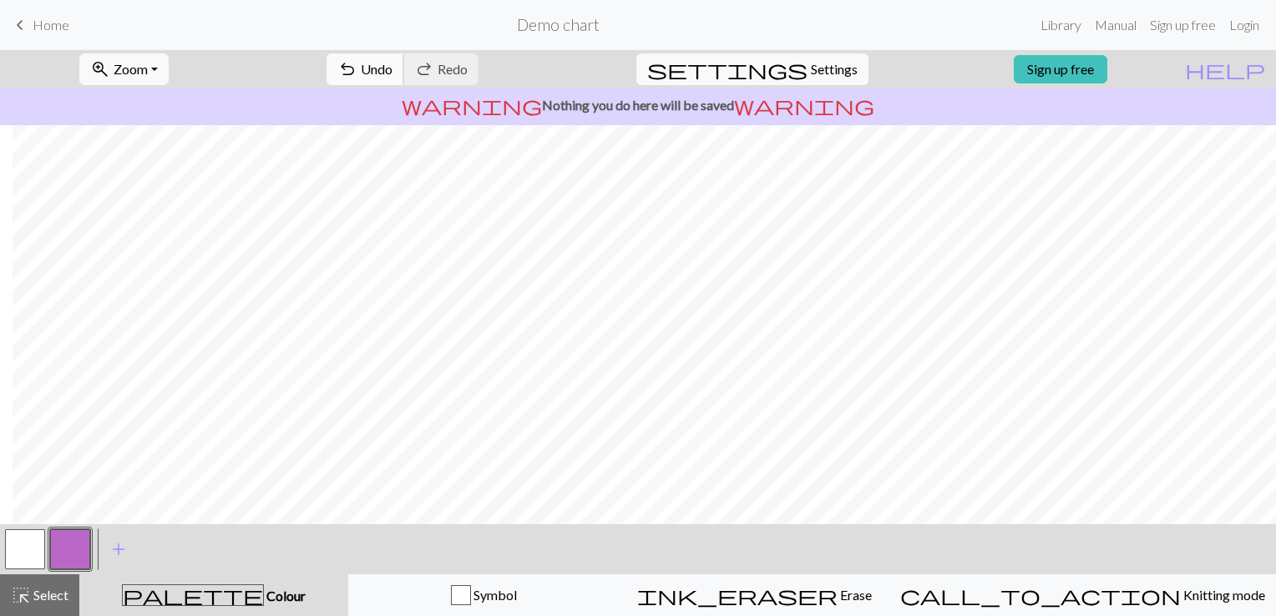
click at [392, 72] on span "Undo" at bounding box center [377, 69] width 32 height 16
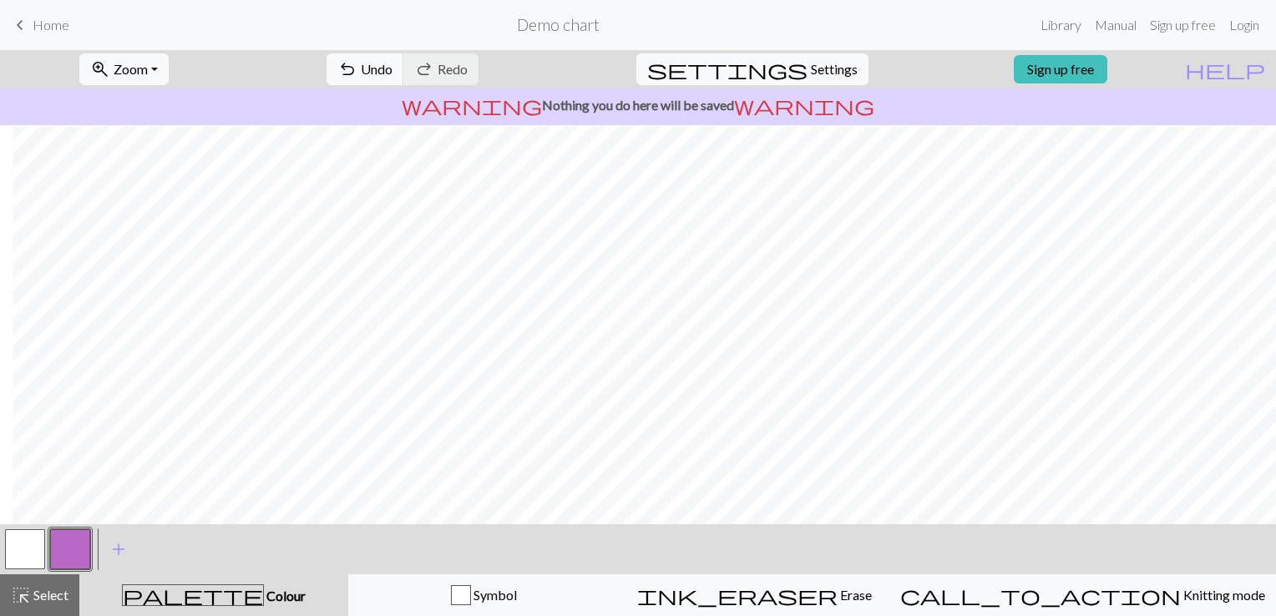
click at [21, 546] on button "button" at bounding box center [25, 549] width 40 height 40
click at [40, 543] on button "button" at bounding box center [25, 549] width 40 height 40
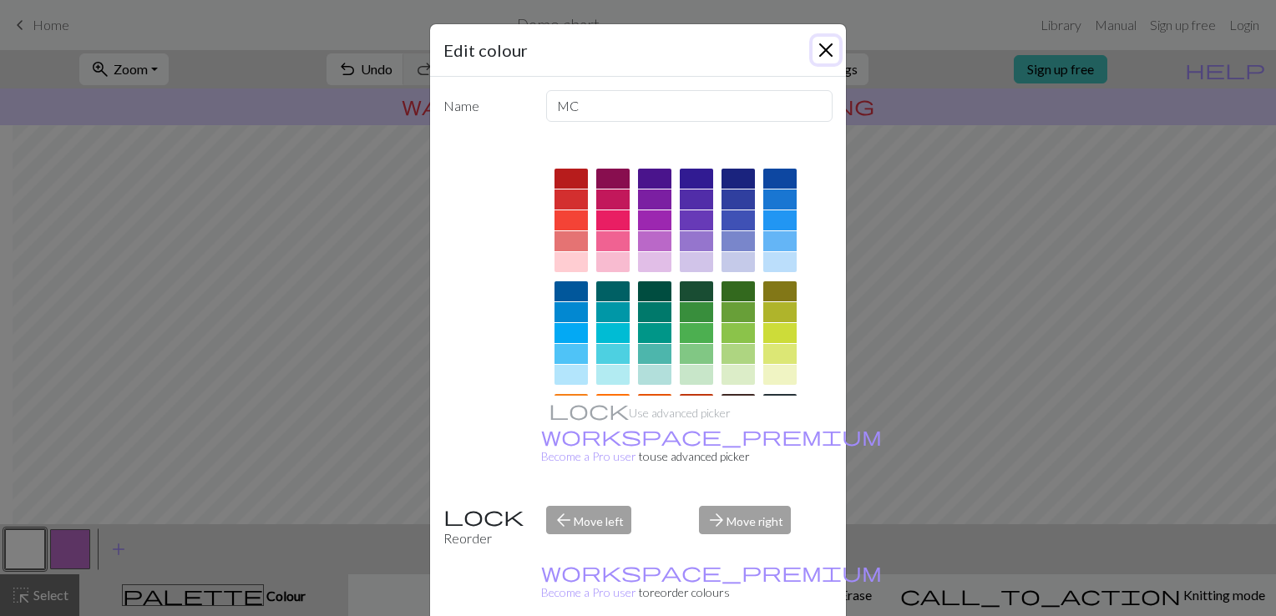
click at [812, 55] on button "Close" at bounding box center [825, 50] width 27 height 27
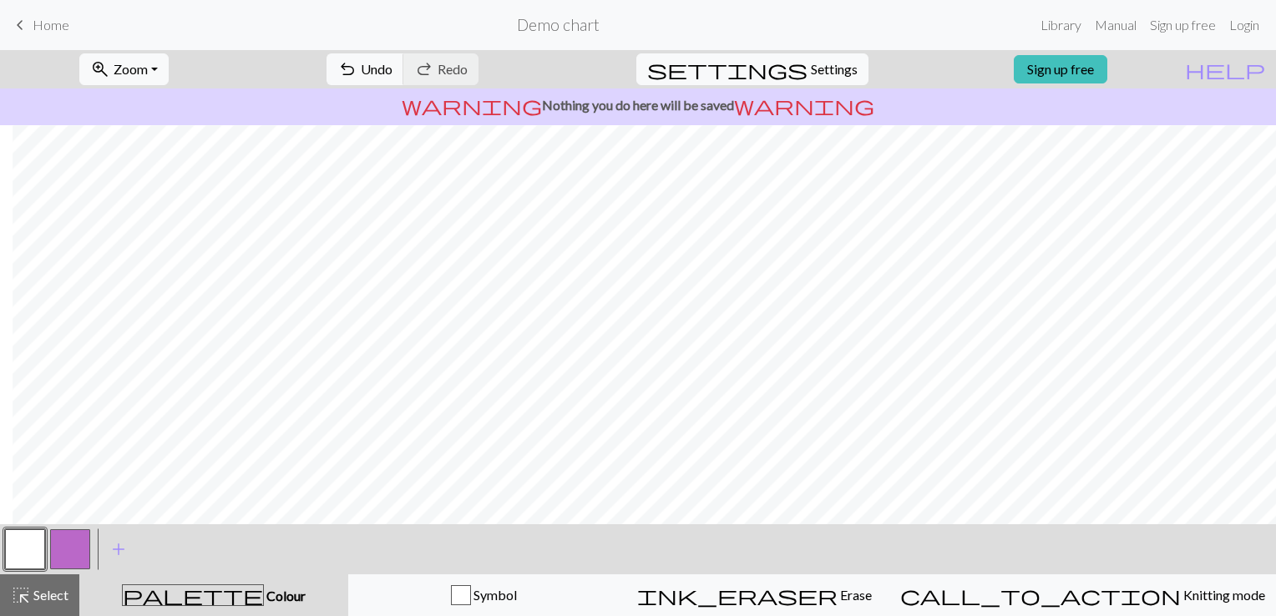
click at [73, 560] on button "button" at bounding box center [70, 549] width 40 height 40
click at [28, 552] on button "button" at bounding box center [25, 549] width 40 height 40
click at [56, 553] on button "button" at bounding box center [70, 549] width 40 height 40
click at [23, 554] on button "button" at bounding box center [25, 549] width 40 height 40
click at [72, 548] on button "button" at bounding box center [70, 549] width 40 height 40
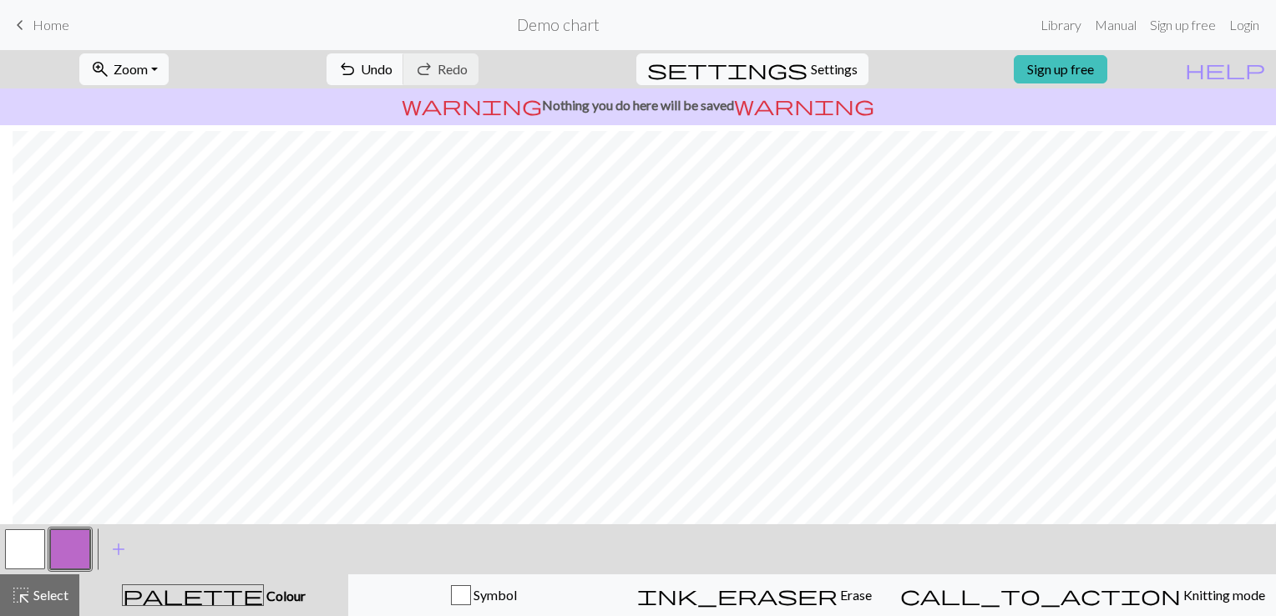
scroll to position [66, 13]
click at [23, 553] on button "button" at bounding box center [25, 549] width 40 height 40
